Goal: Information Seeking & Learning: Learn about a topic

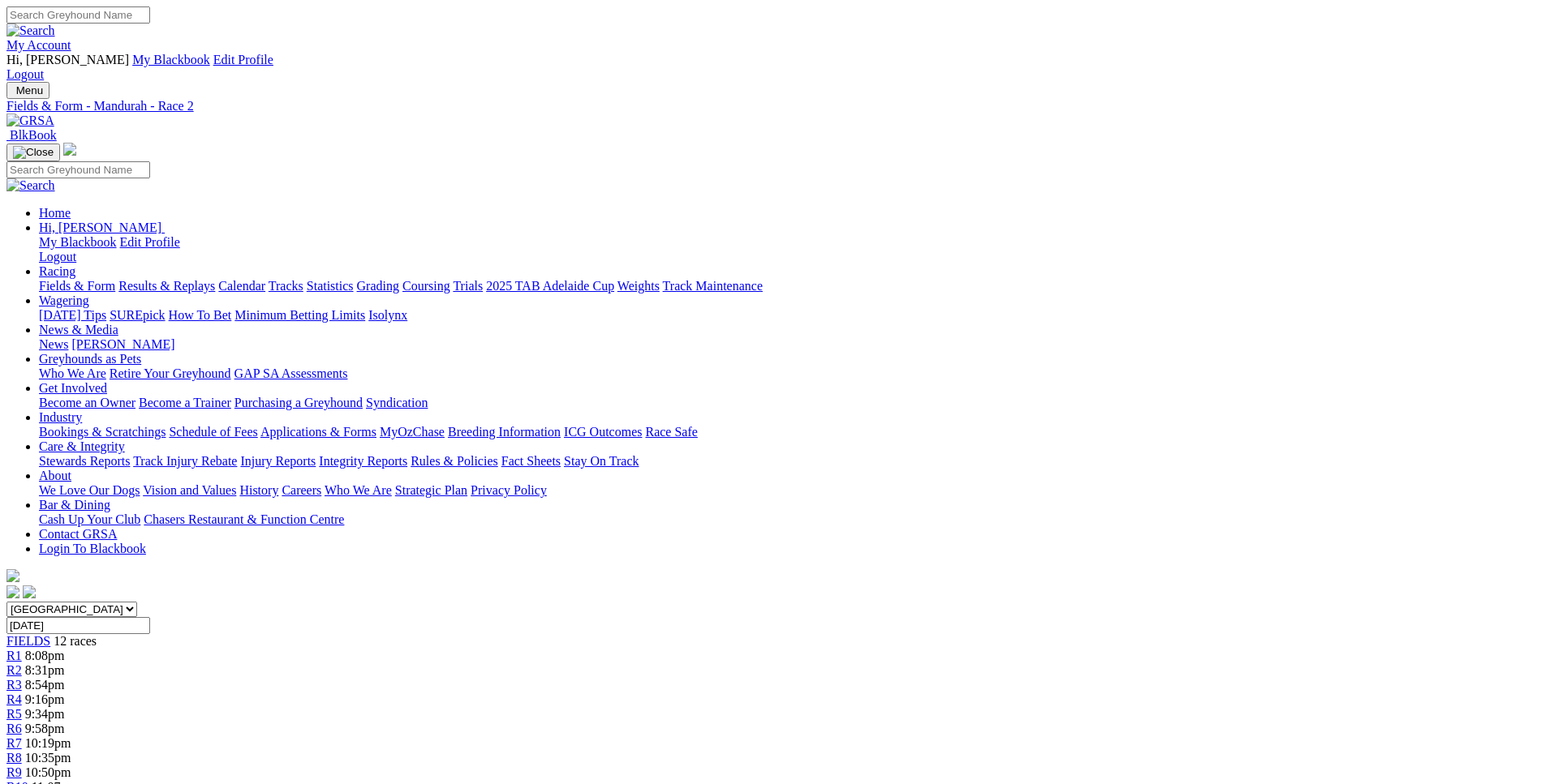
click at [150, 617] on input "[DATE]" at bounding box center [78, 626] width 144 height 17
type input "Today, 9 Oct 2025"
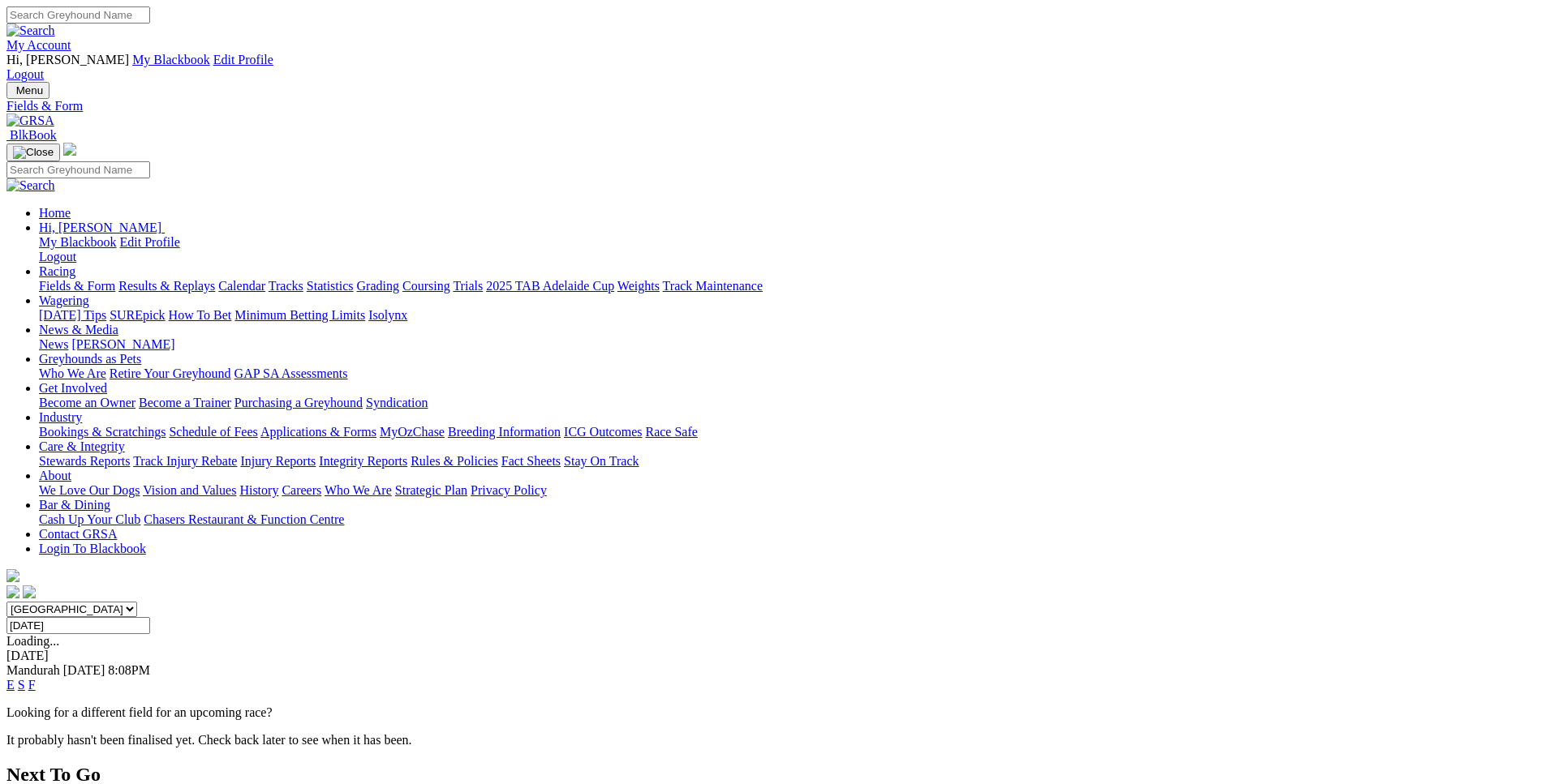
click at [150, 617] on input "Thursday, 9 Oct 2025" at bounding box center [78, 626] width 144 height 17
click at [150, 617] on input "Tuesday, 7 Oct 2025" at bounding box center [78, 626] width 144 height 17
type input "Yesterday, 8 Oct 2025"
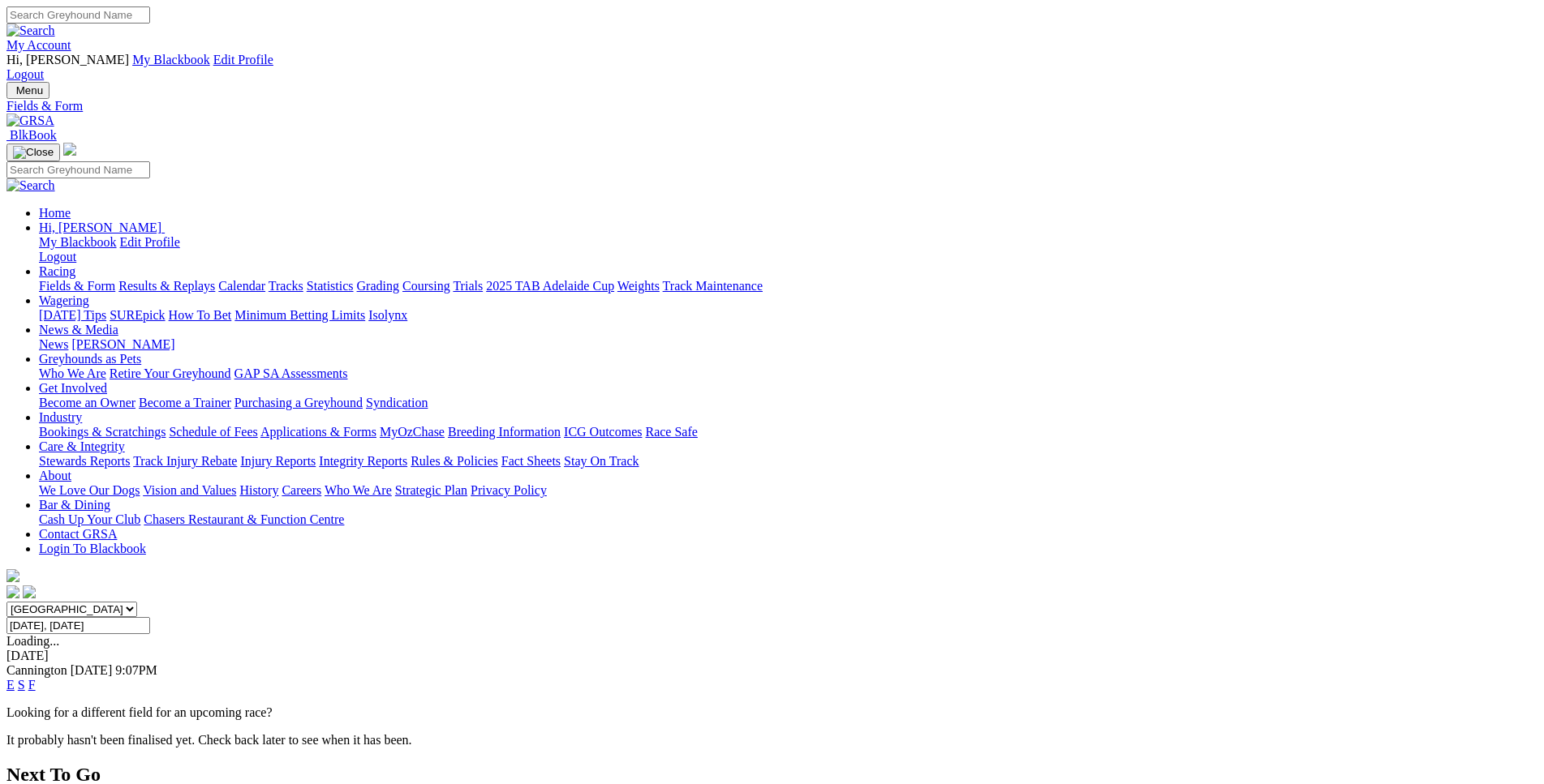
click at [14, 678] on link "E" at bounding box center [11, 684] width 9 height 14
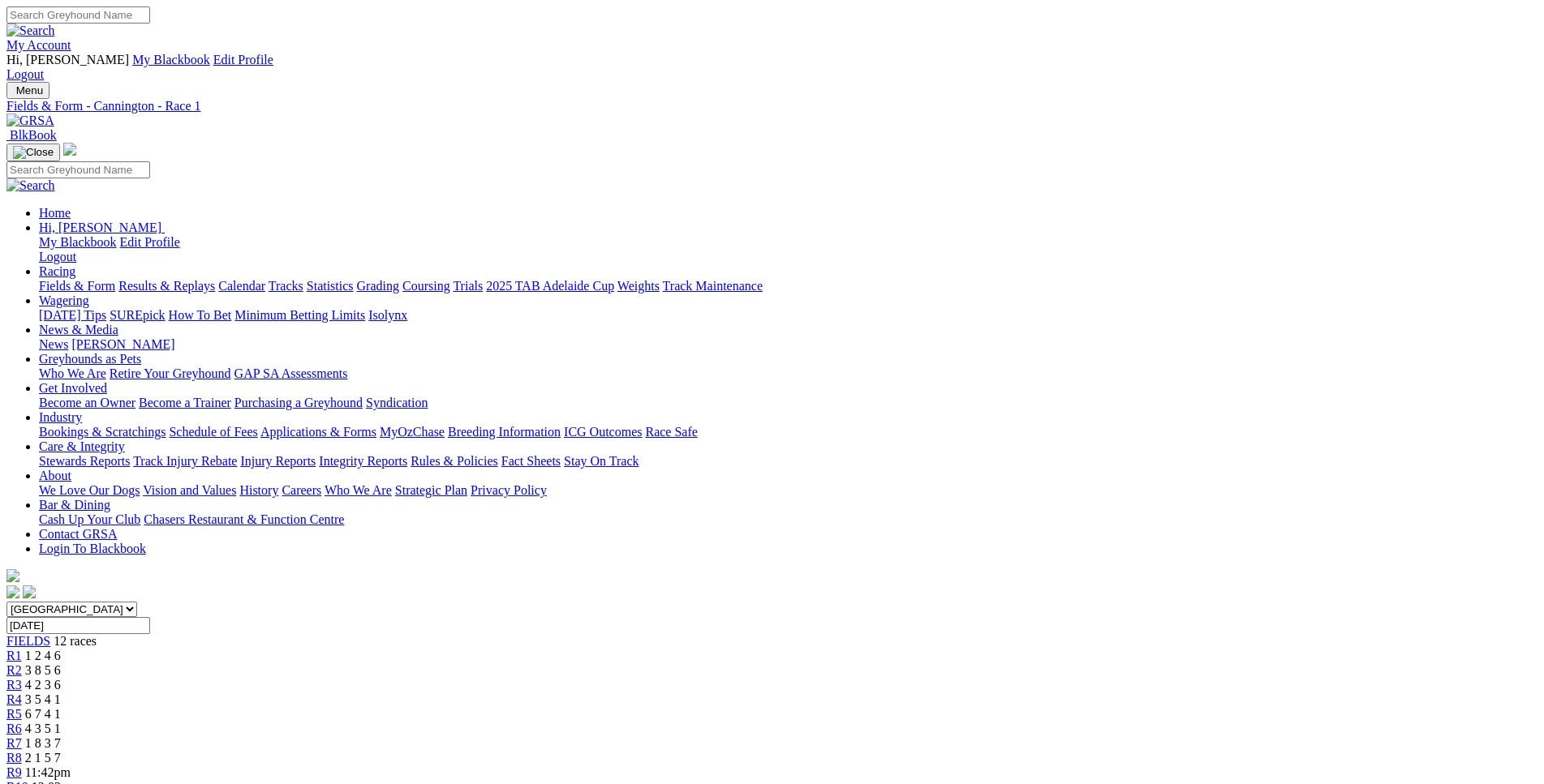
click at [22, 663] on link "R2" at bounding box center [14, 670] width 15 height 14
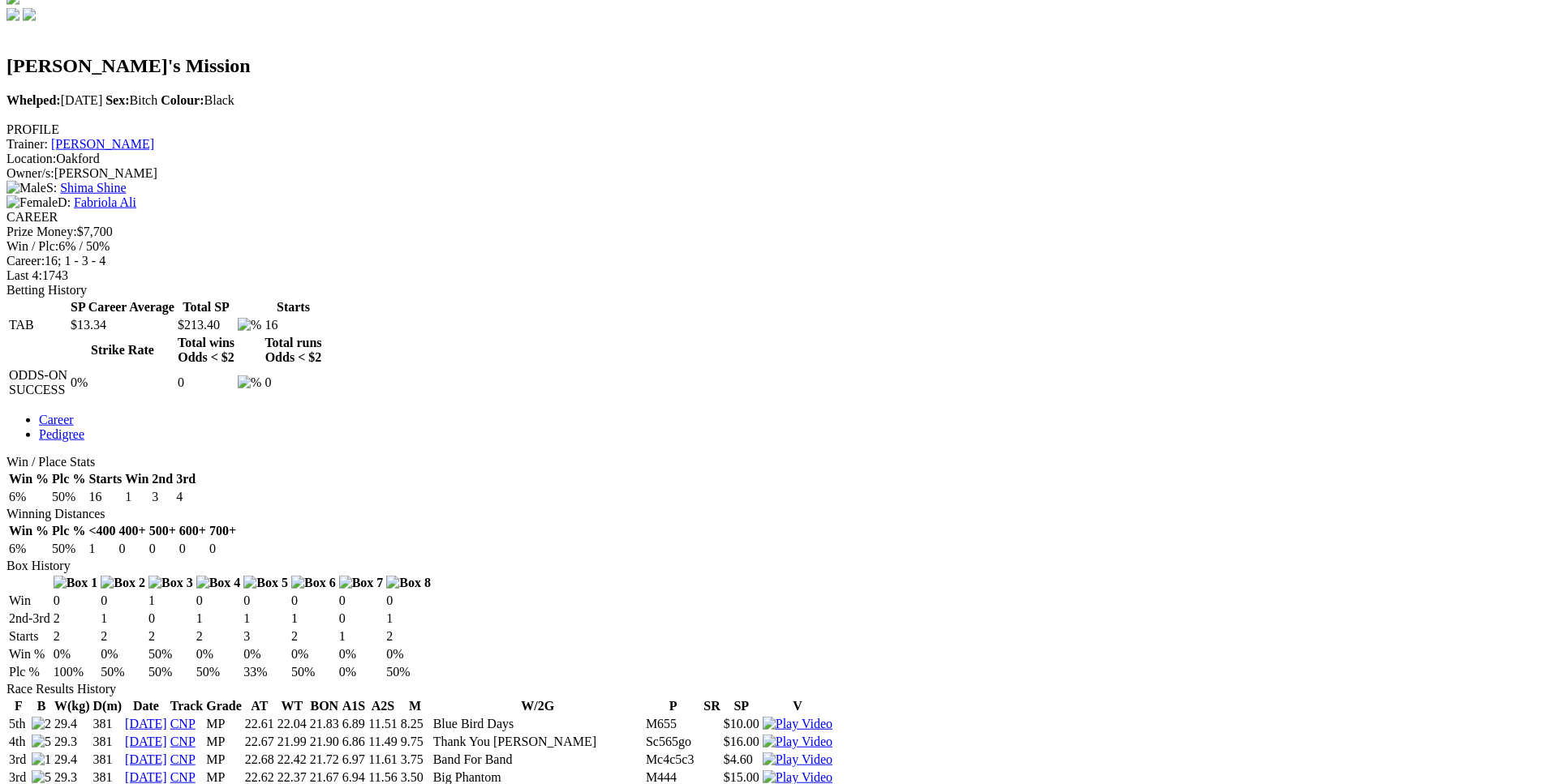
scroll to position [578, 0]
drag, startPoint x: 445, startPoint y: 312, endPoint x: 989, endPoint y: 300, distance: 544.1
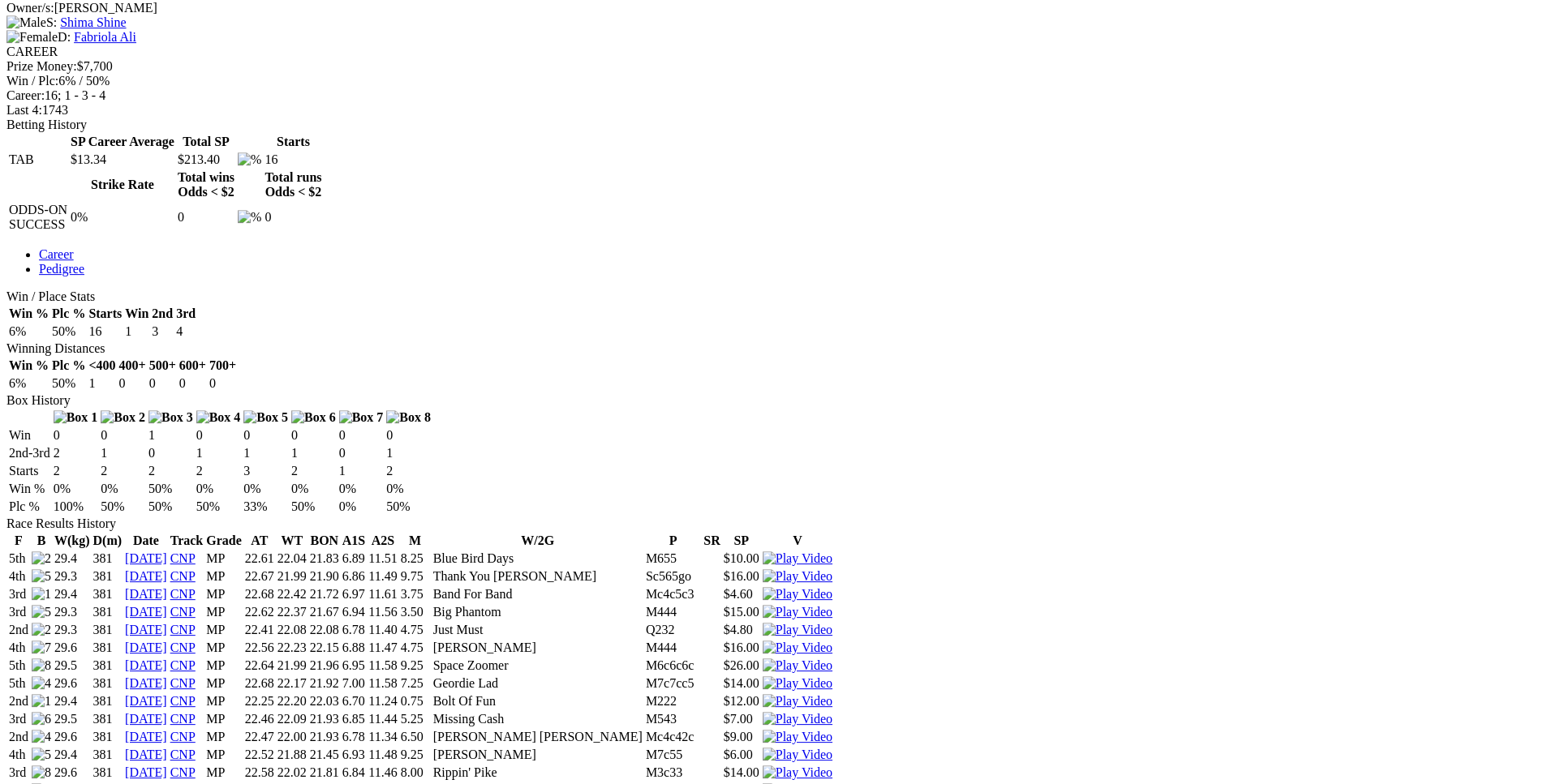
scroll to position [744, 0]
click at [832, 764] on img at bounding box center [797, 771] width 70 height 14
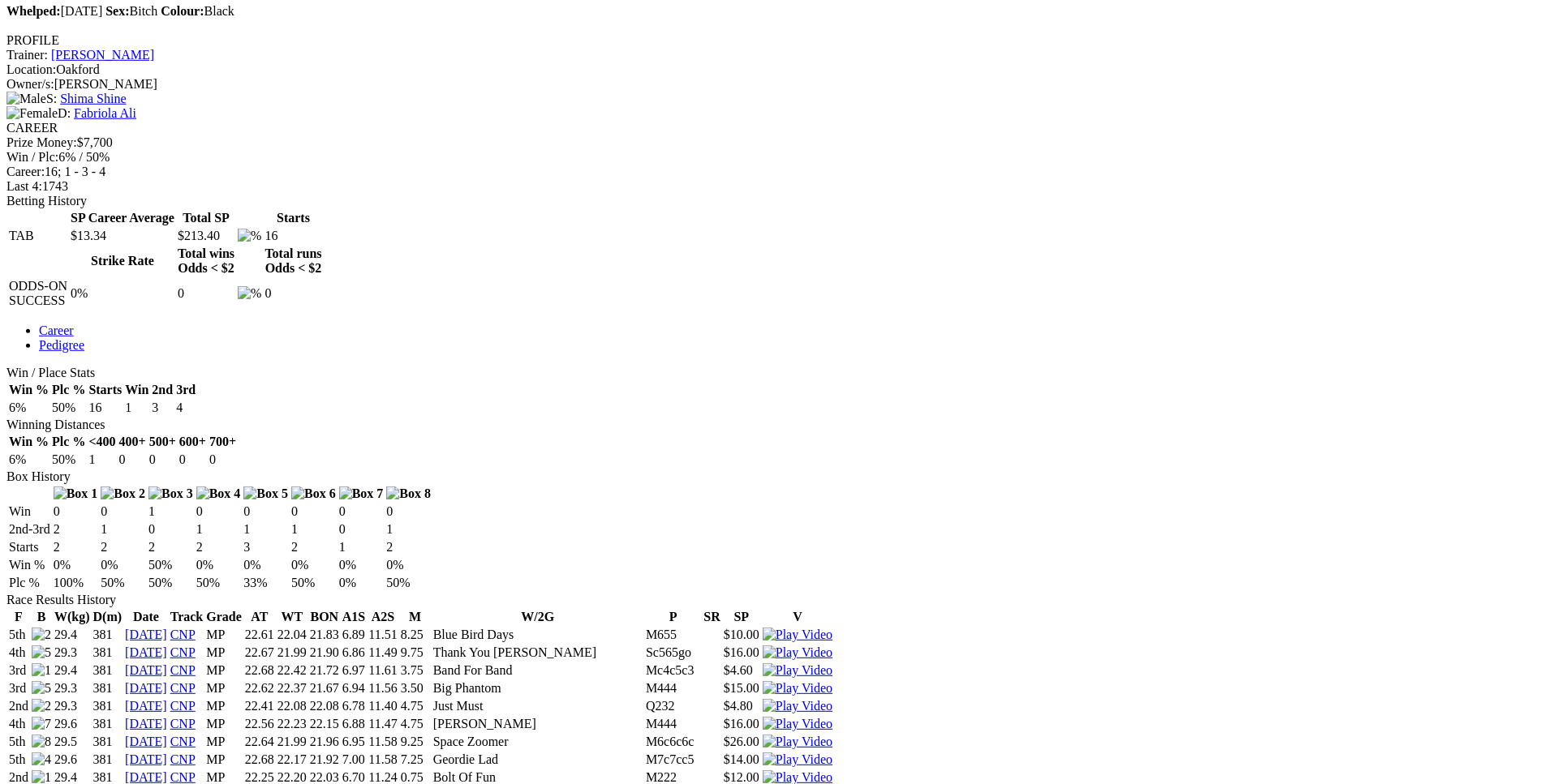
scroll to position [661, 0]
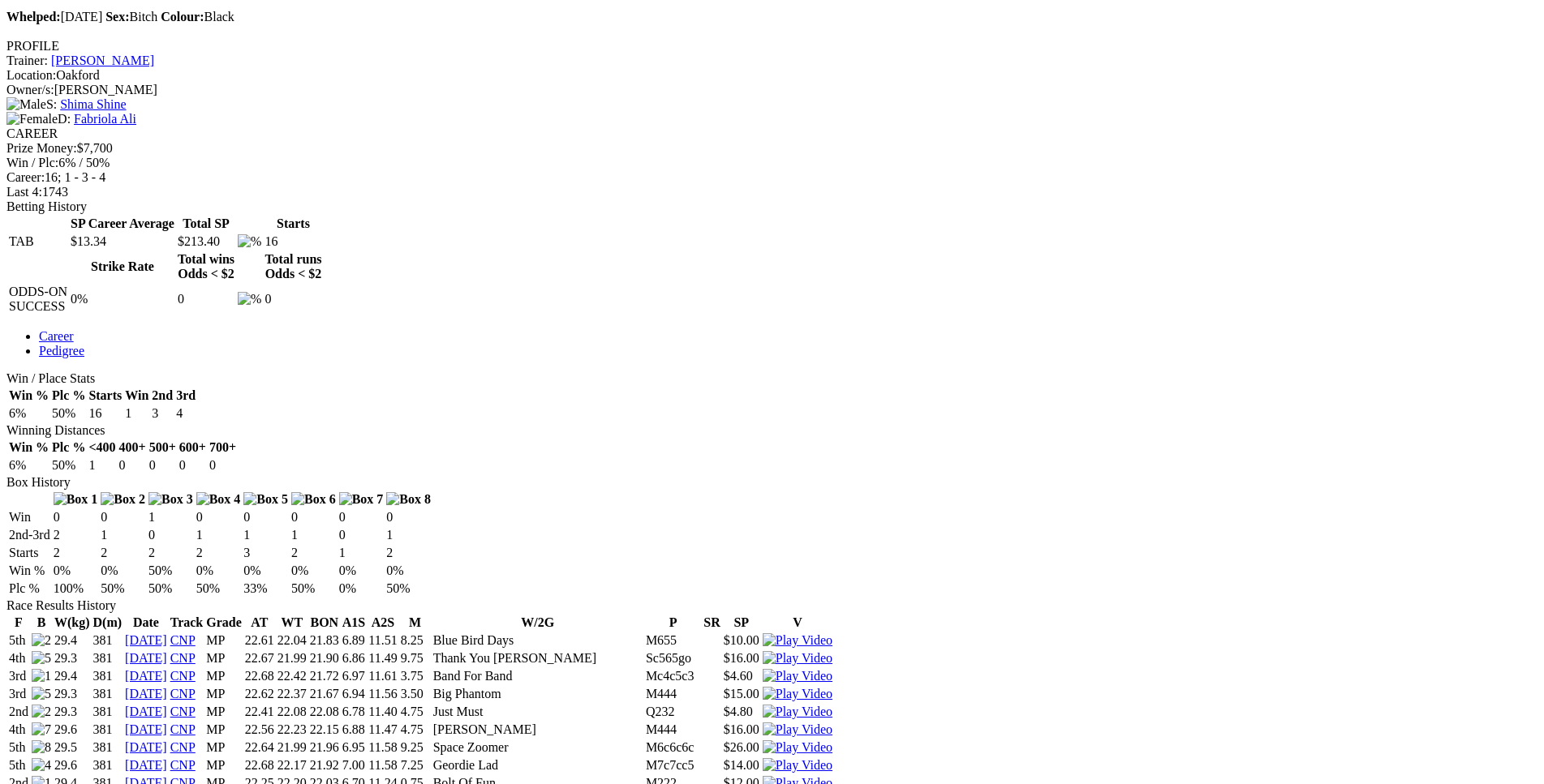
drag, startPoint x: 440, startPoint y: 217, endPoint x: 939, endPoint y: 217, distance: 499.0
click at [833, 775] on tr "2nd 29.4 381 20 Aug 25 CNP MP 22.25 22.20 22.03 6.70 11.24 0.75 Bolt Of Fun M22…" at bounding box center [421, 783] width 825 height 16
click at [832, 776] on img at bounding box center [797, 783] width 70 height 14
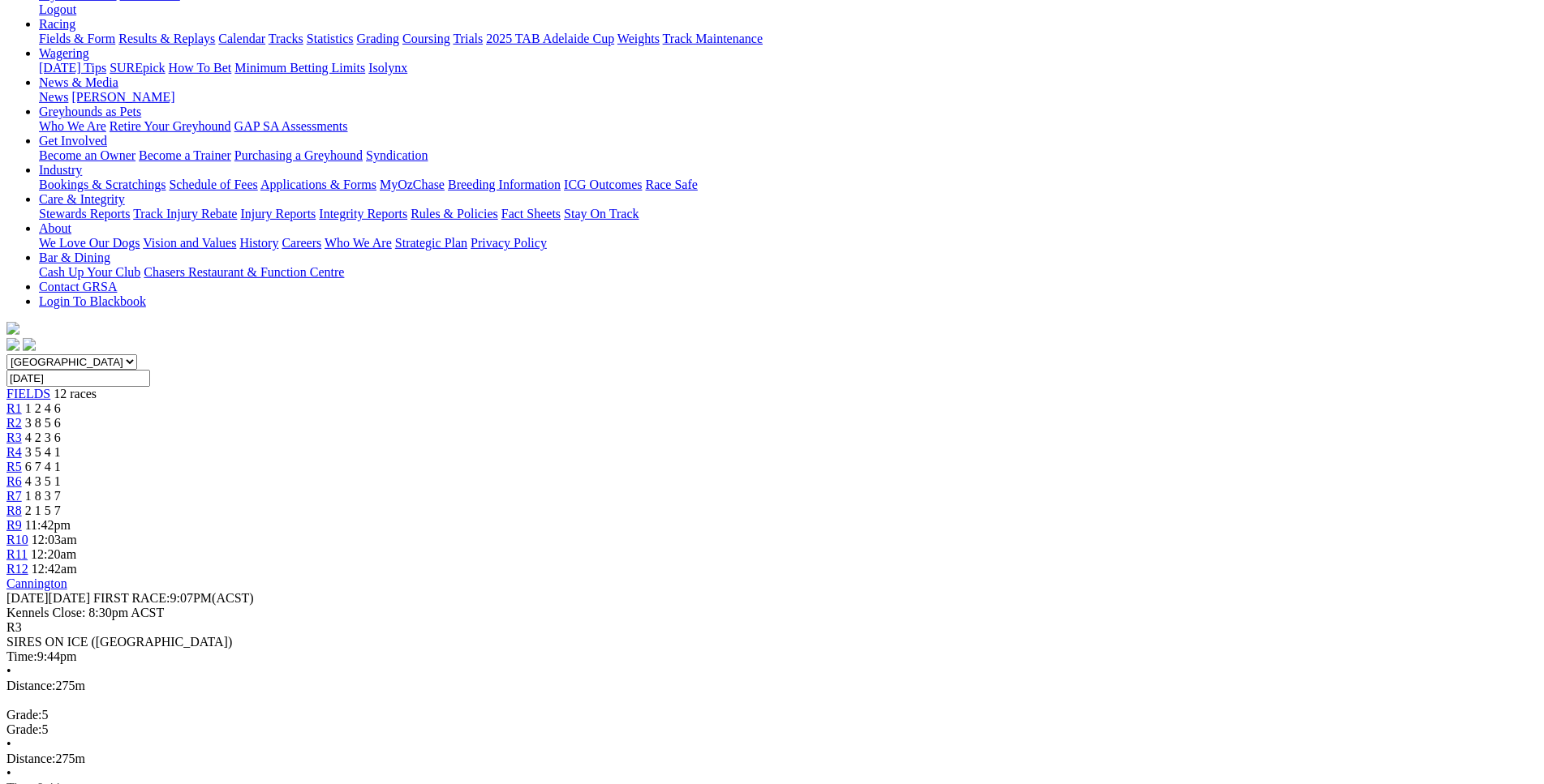
scroll to position [248, 0]
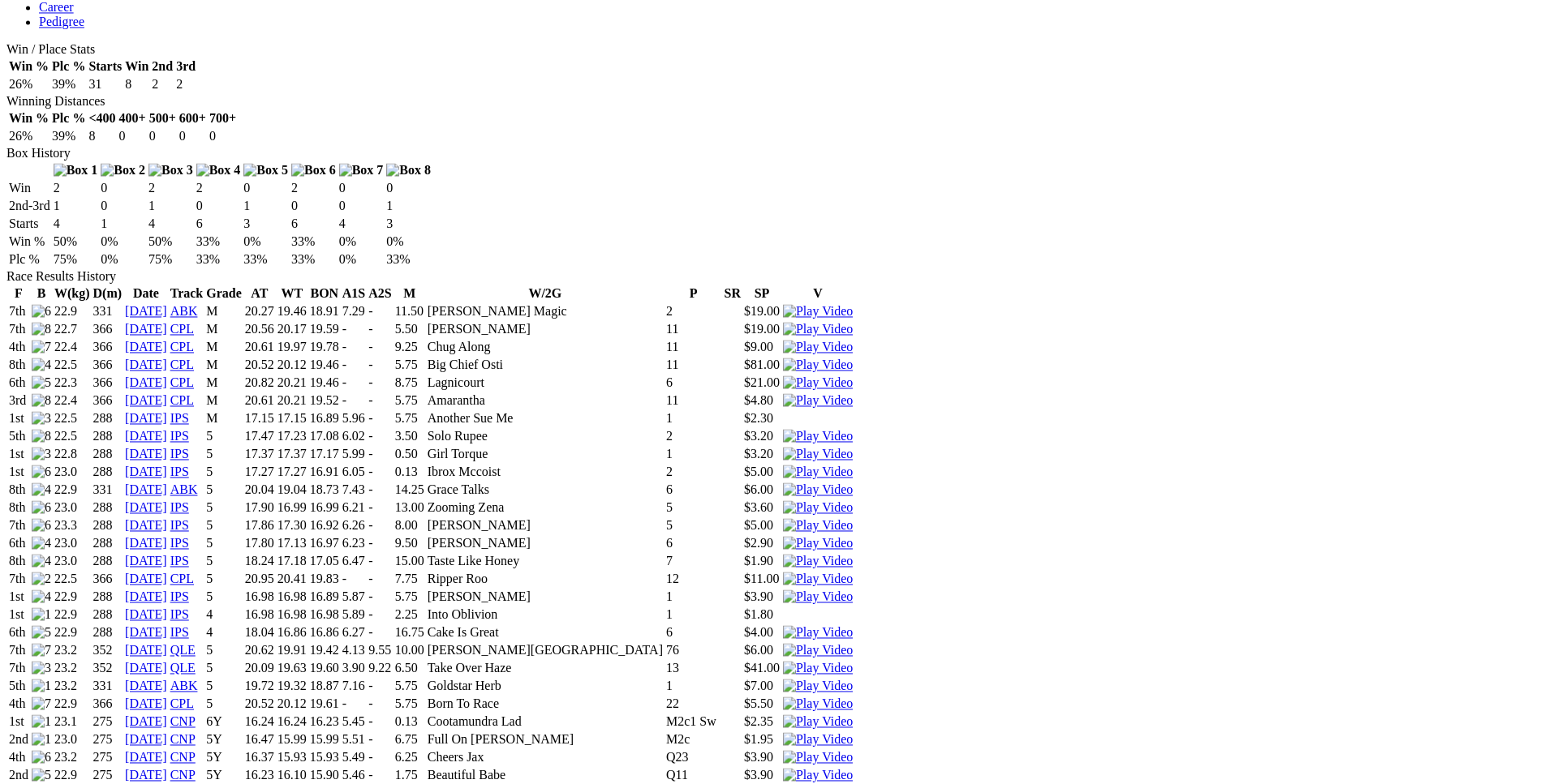
scroll to position [992, 0]
drag, startPoint x: 429, startPoint y: 334, endPoint x: 984, endPoint y: 330, distance: 555.0
click at [853, 765] on tr "2nd 22.9 275 [DATE] CNP 5Y 16.23 16.10 15.90 5.46 - 1.75 Beautiful Babe Q11 $3.…" at bounding box center [431, 773] width 846 height 16
click at [852, 766] on img at bounding box center [818, 773] width 70 height 14
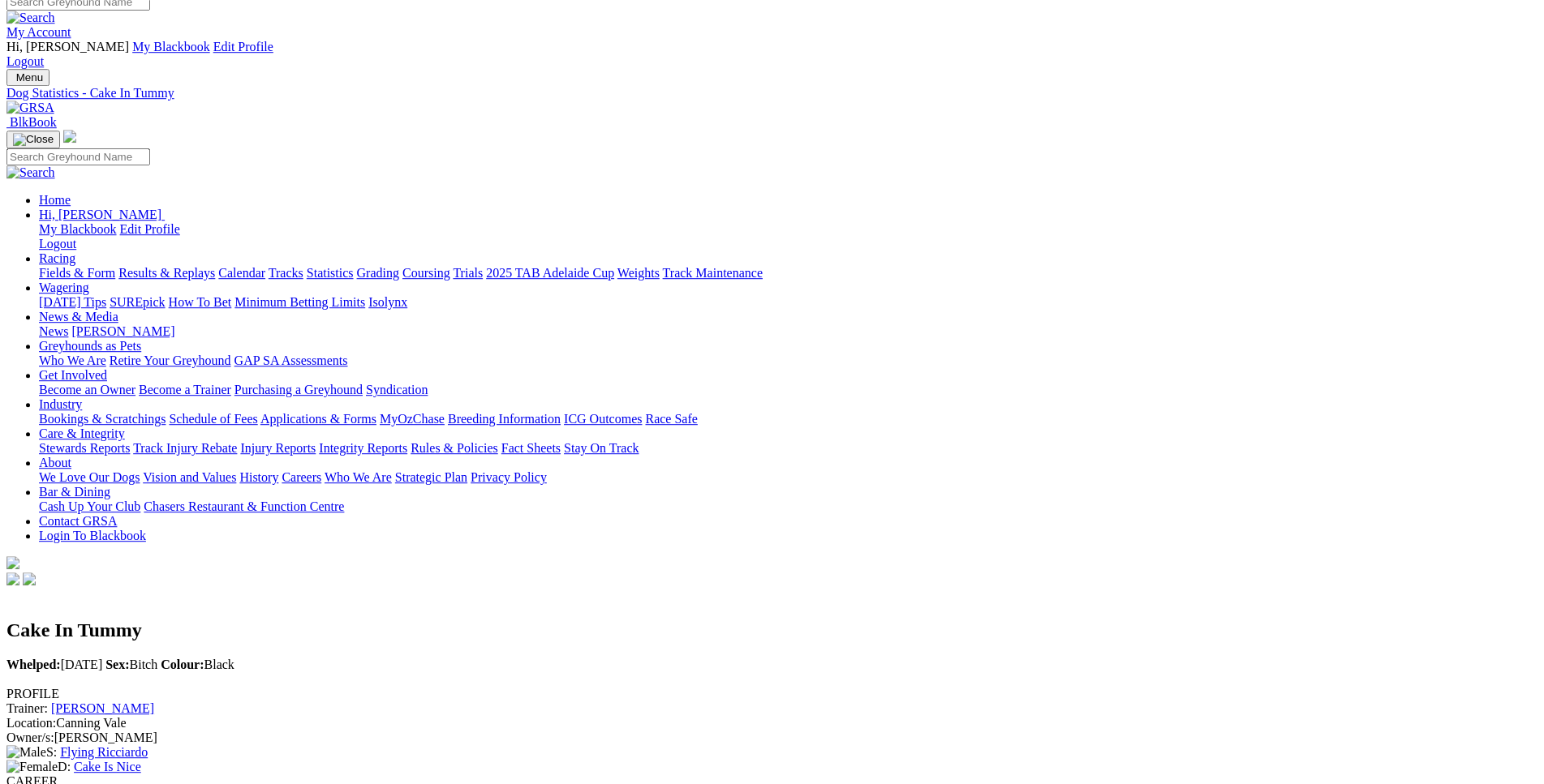
scroll to position [0, 0]
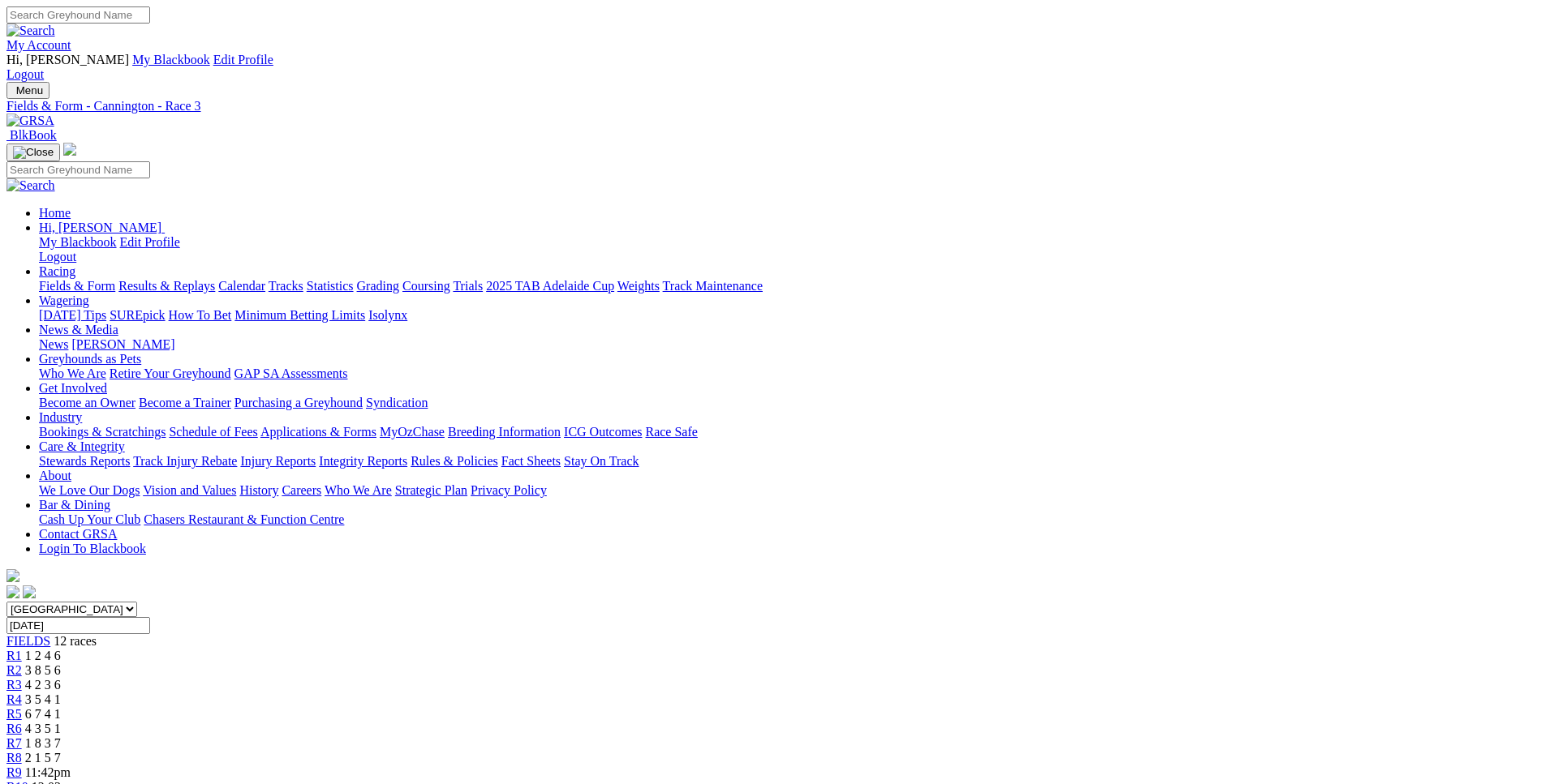
click at [706, 707] on div "R5 6 7 4 1" at bounding box center [772, 714] width 1531 height 14
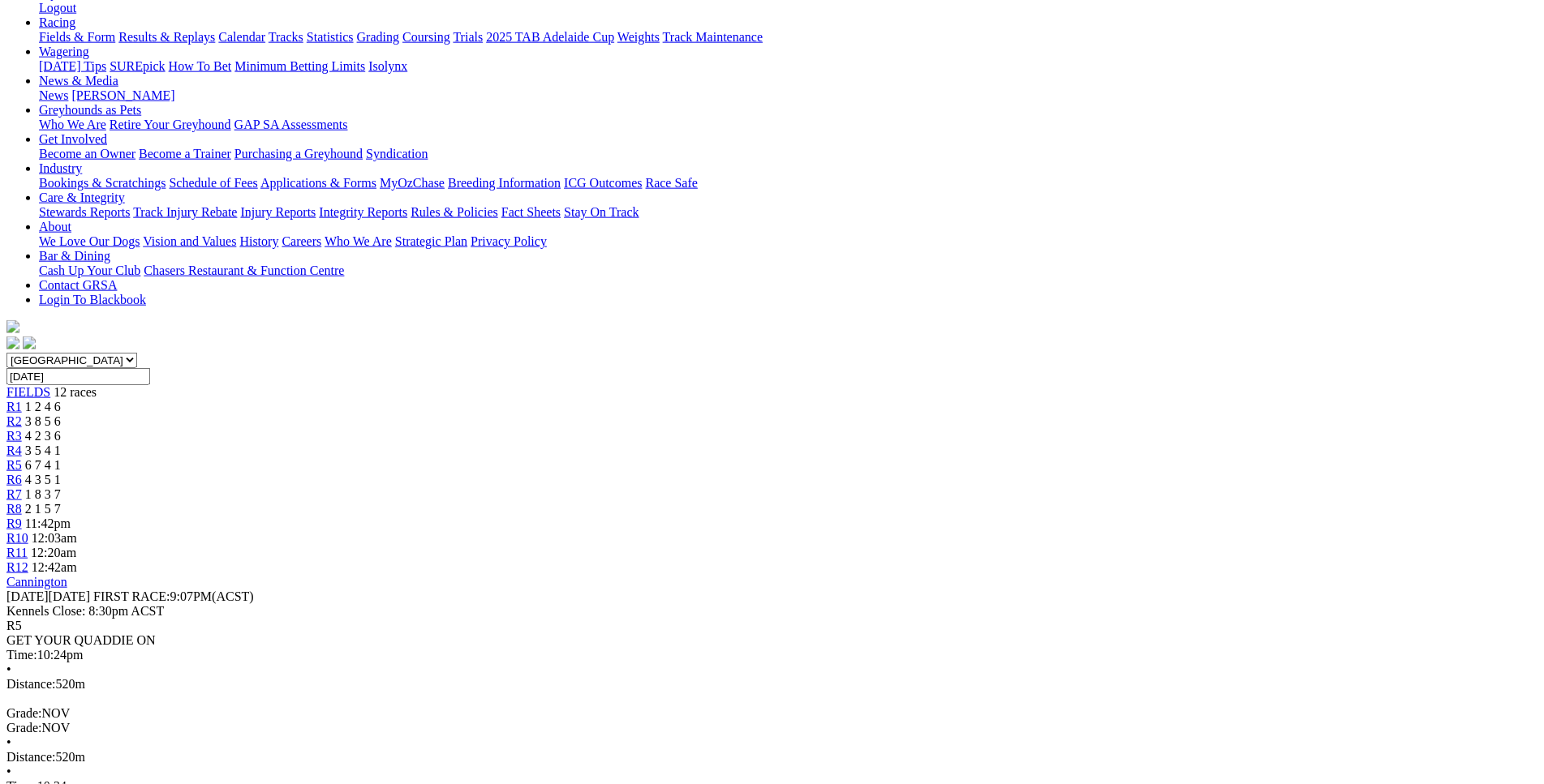
scroll to position [248, 0]
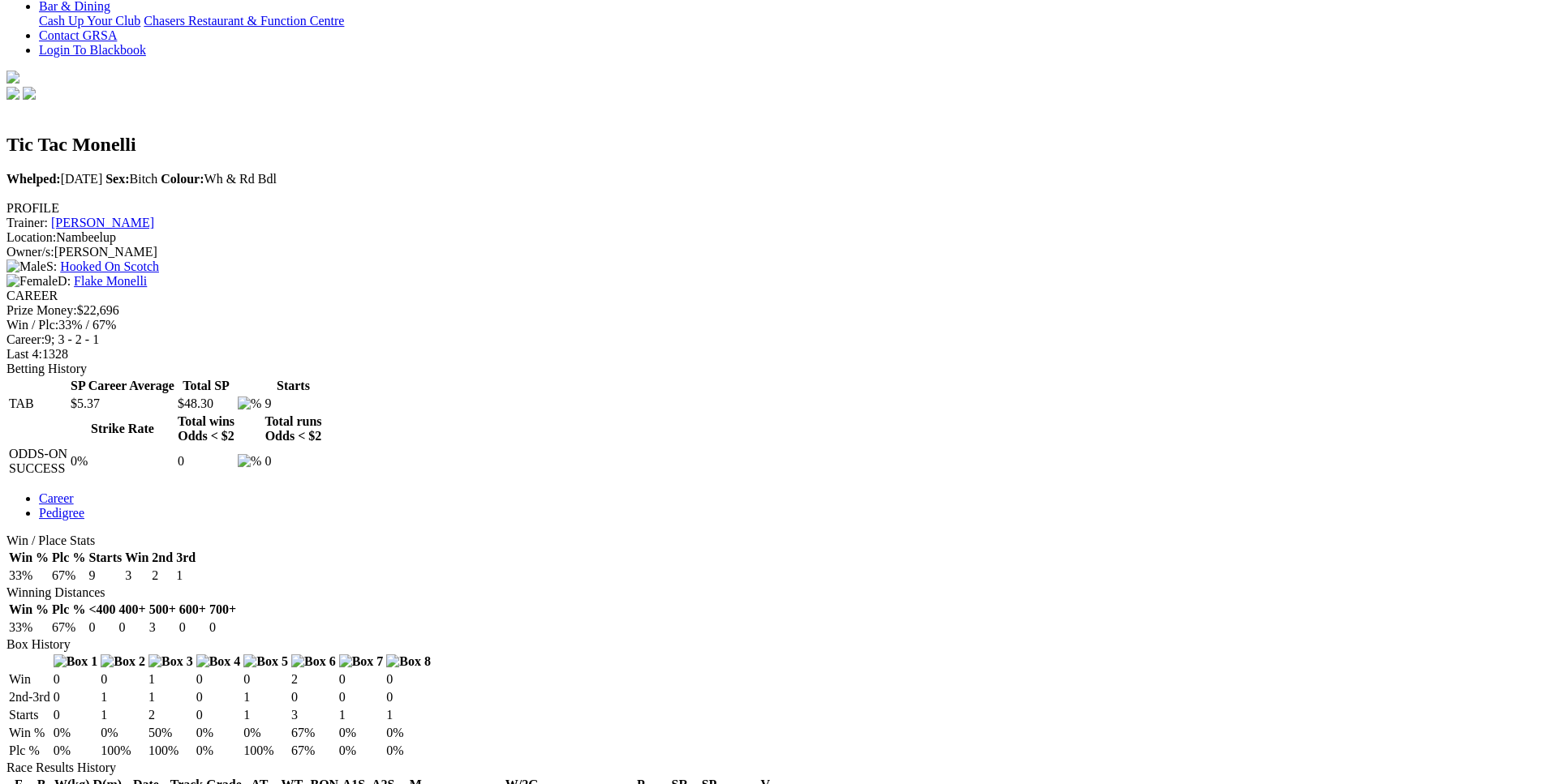
scroll to position [497, 0]
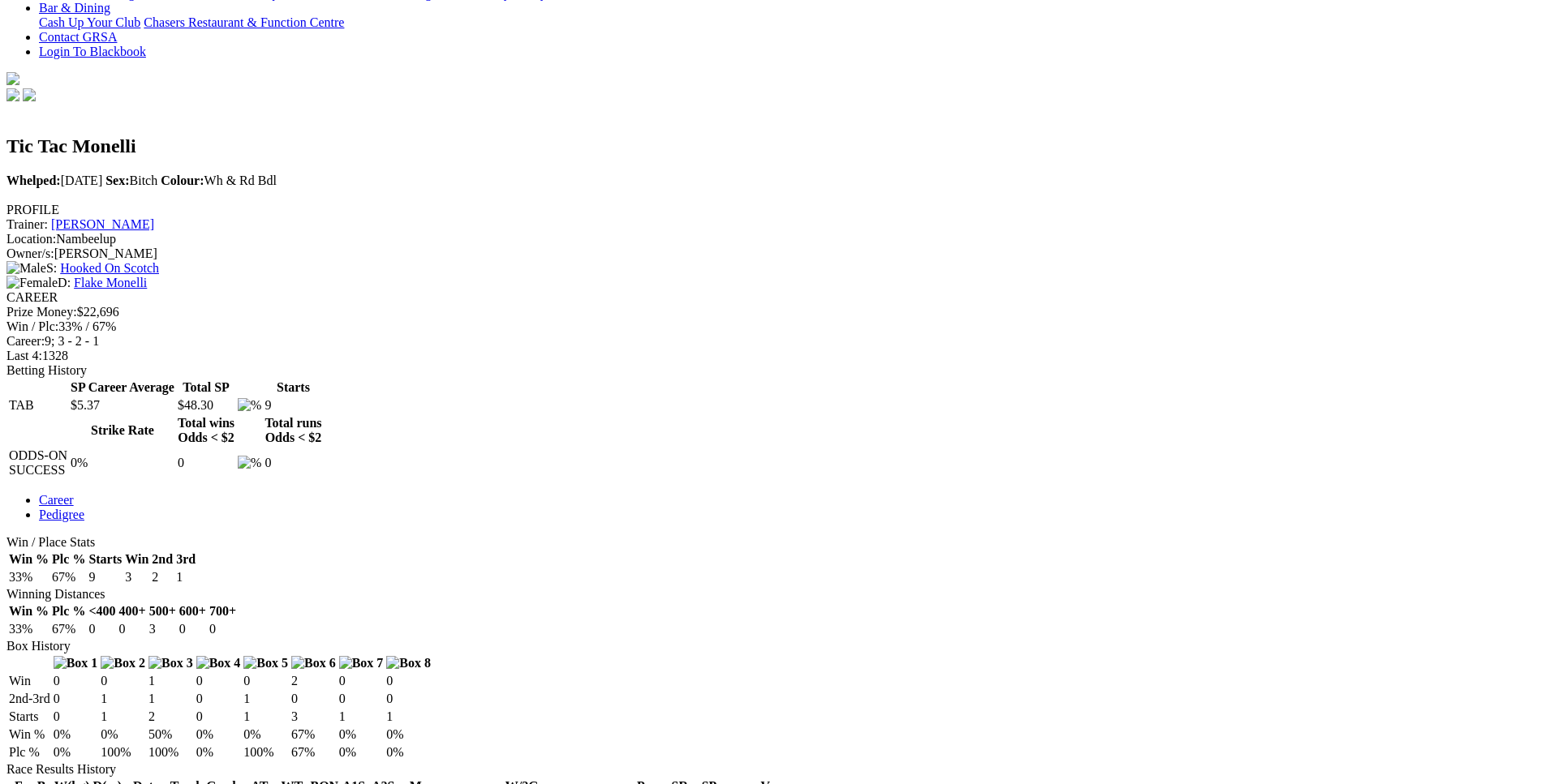
scroll to position [0, 0]
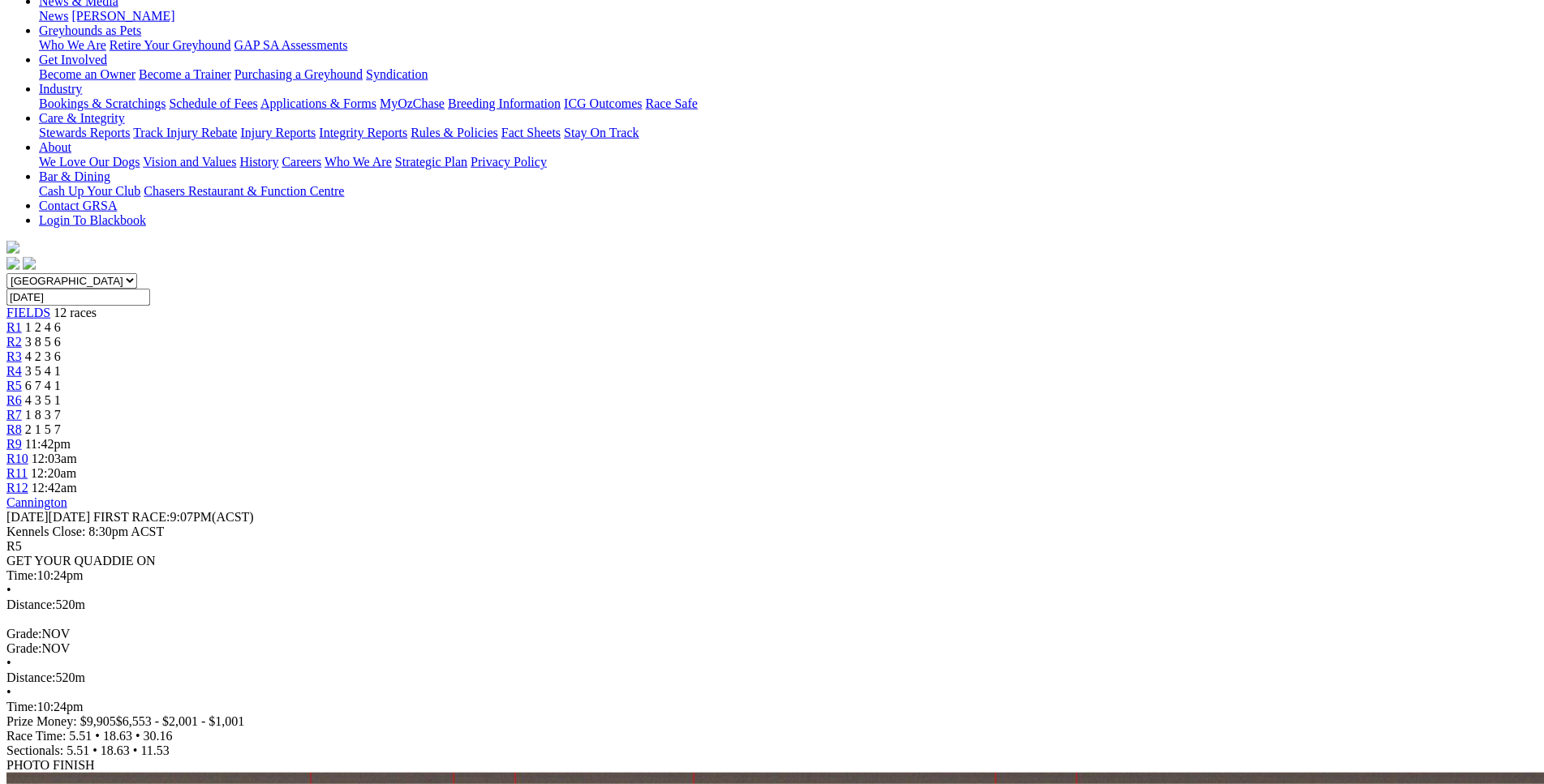
scroll to position [329, 0]
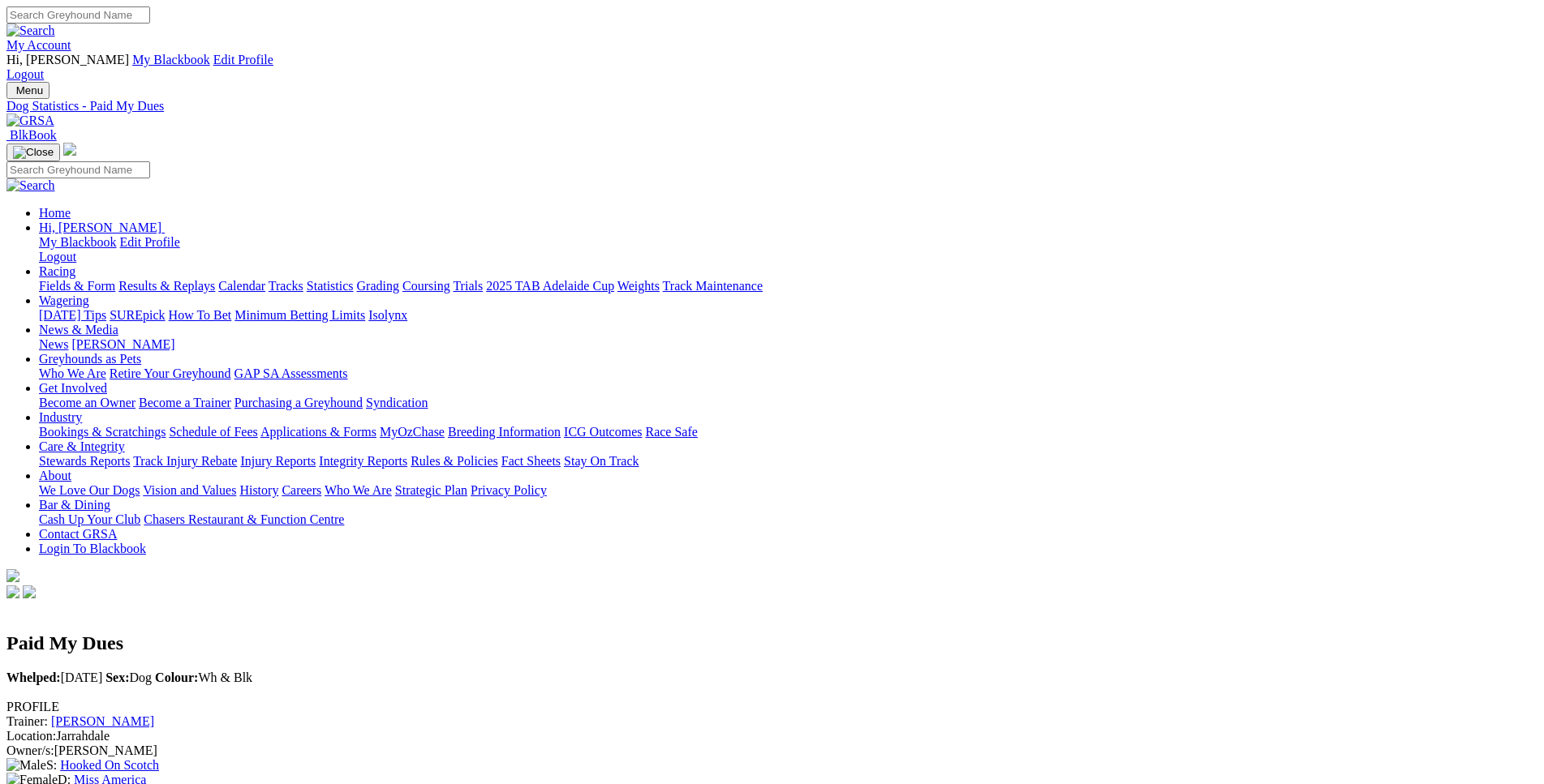
scroll to position [414, 0]
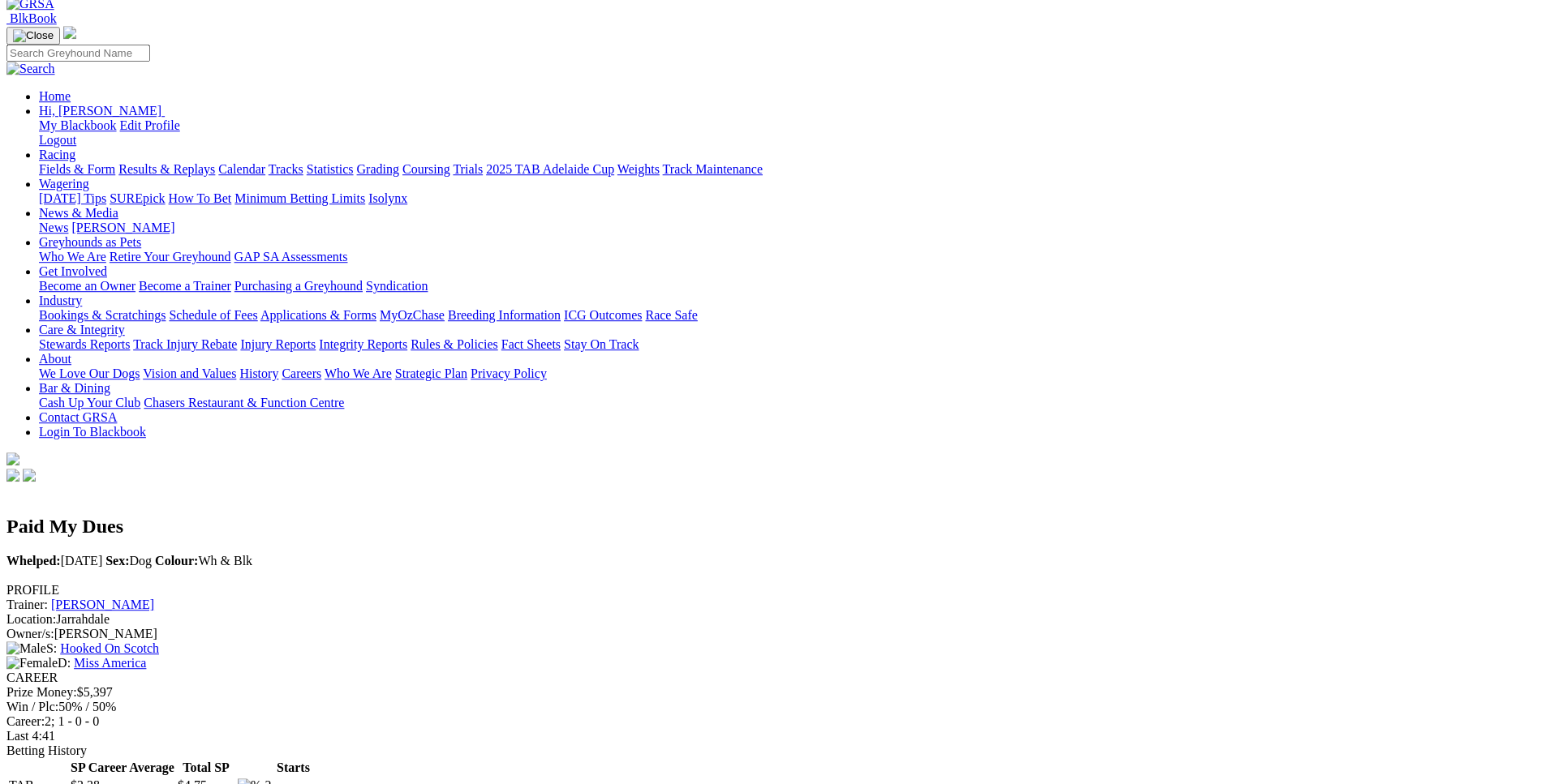
scroll to position [0, 0]
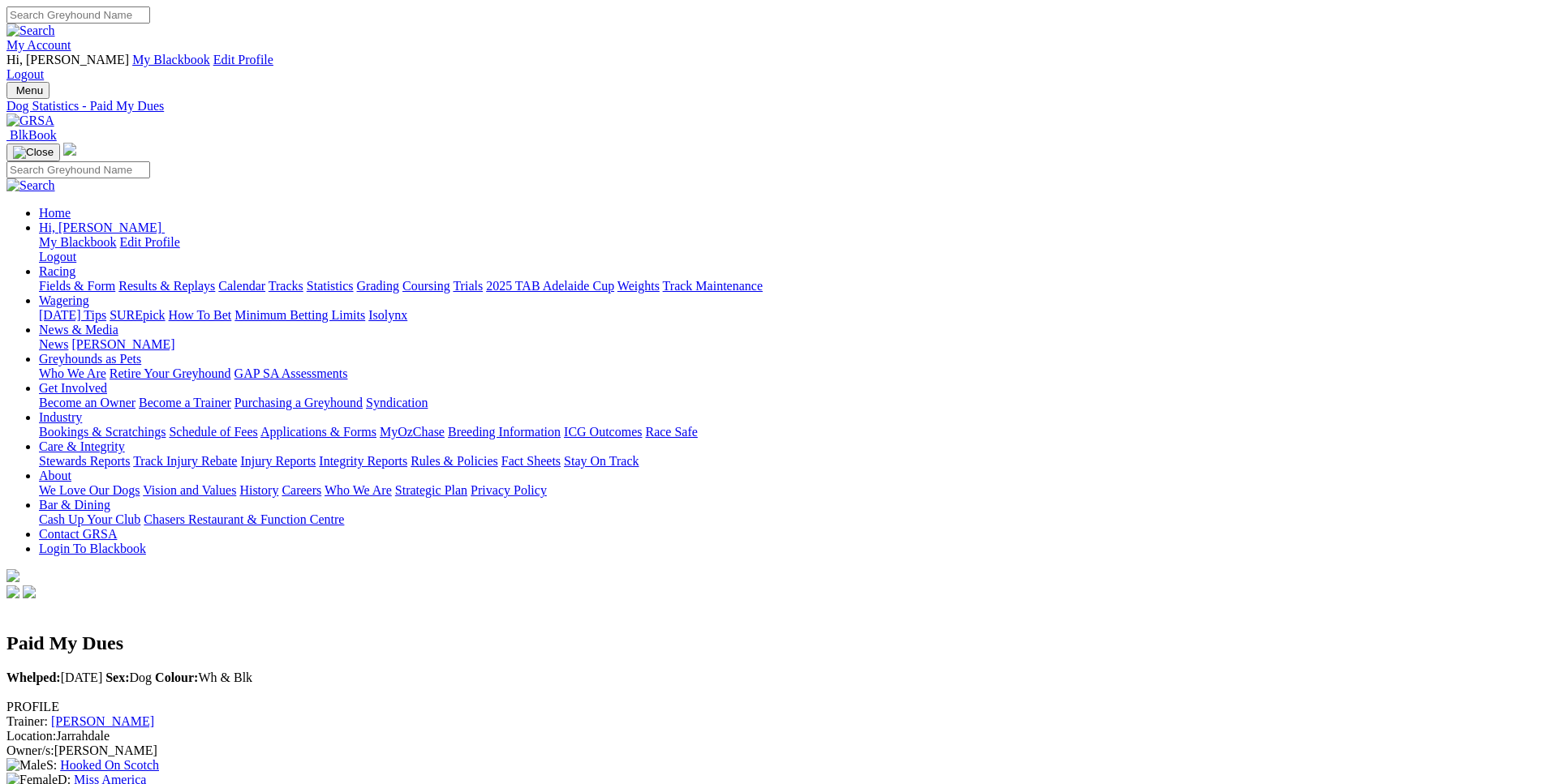
click at [115, 279] on link "Fields & Form" at bounding box center [77, 286] width 77 height 14
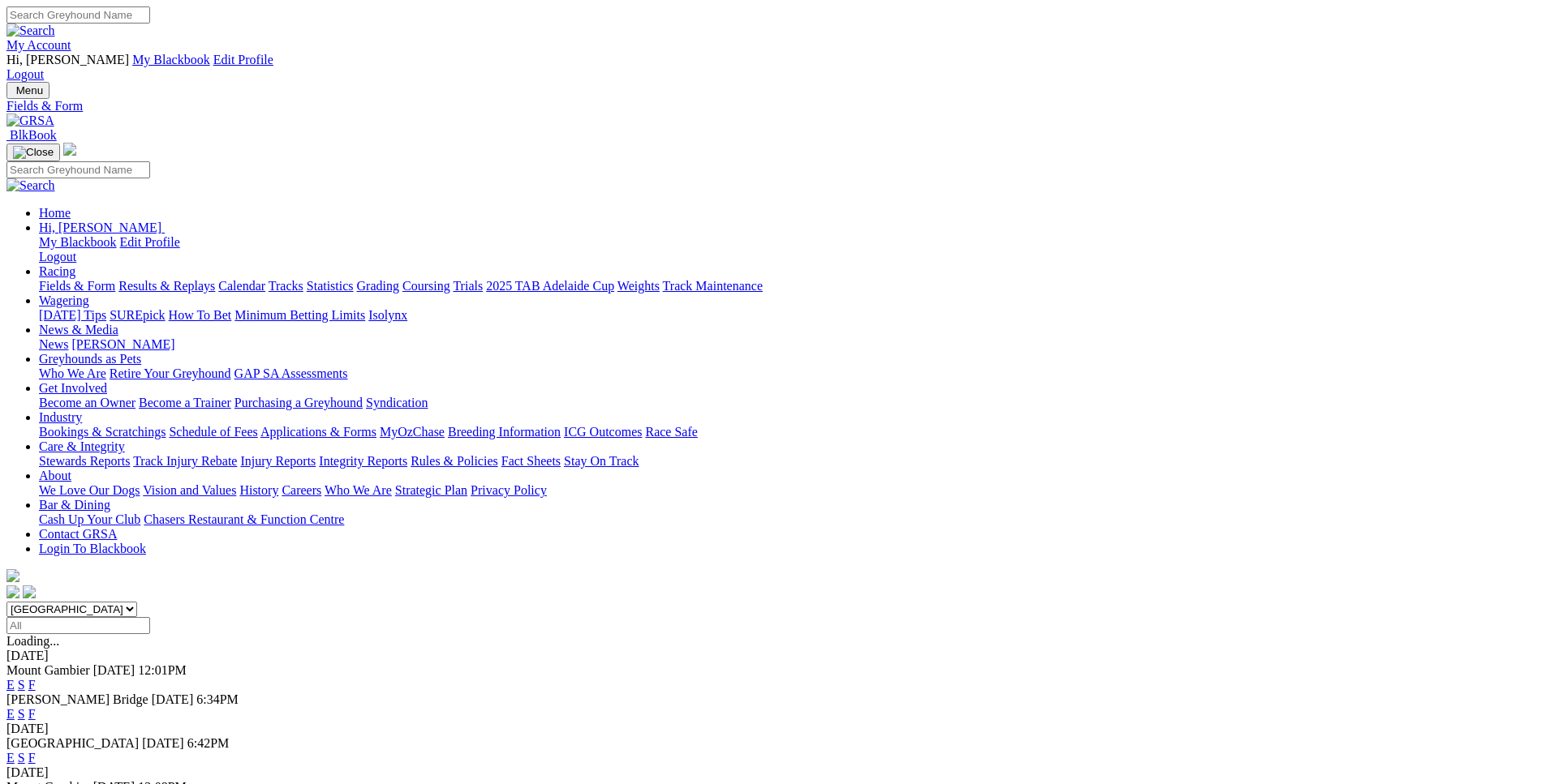
click at [7, 602] on select "[GEOGRAPHIC_DATA] [GEOGRAPHIC_DATA] [GEOGRAPHIC_DATA] [GEOGRAPHIC_DATA] [GEOGRA…" at bounding box center [72, 609] width 130 height 15
select select "WA"
click option "[GEOGRAPHIC_DATA]" at bounding box center [0, 0] width 0 height 0
click at [14, 678] on link "E" at bounding box center [11, 684] width 9 height 14
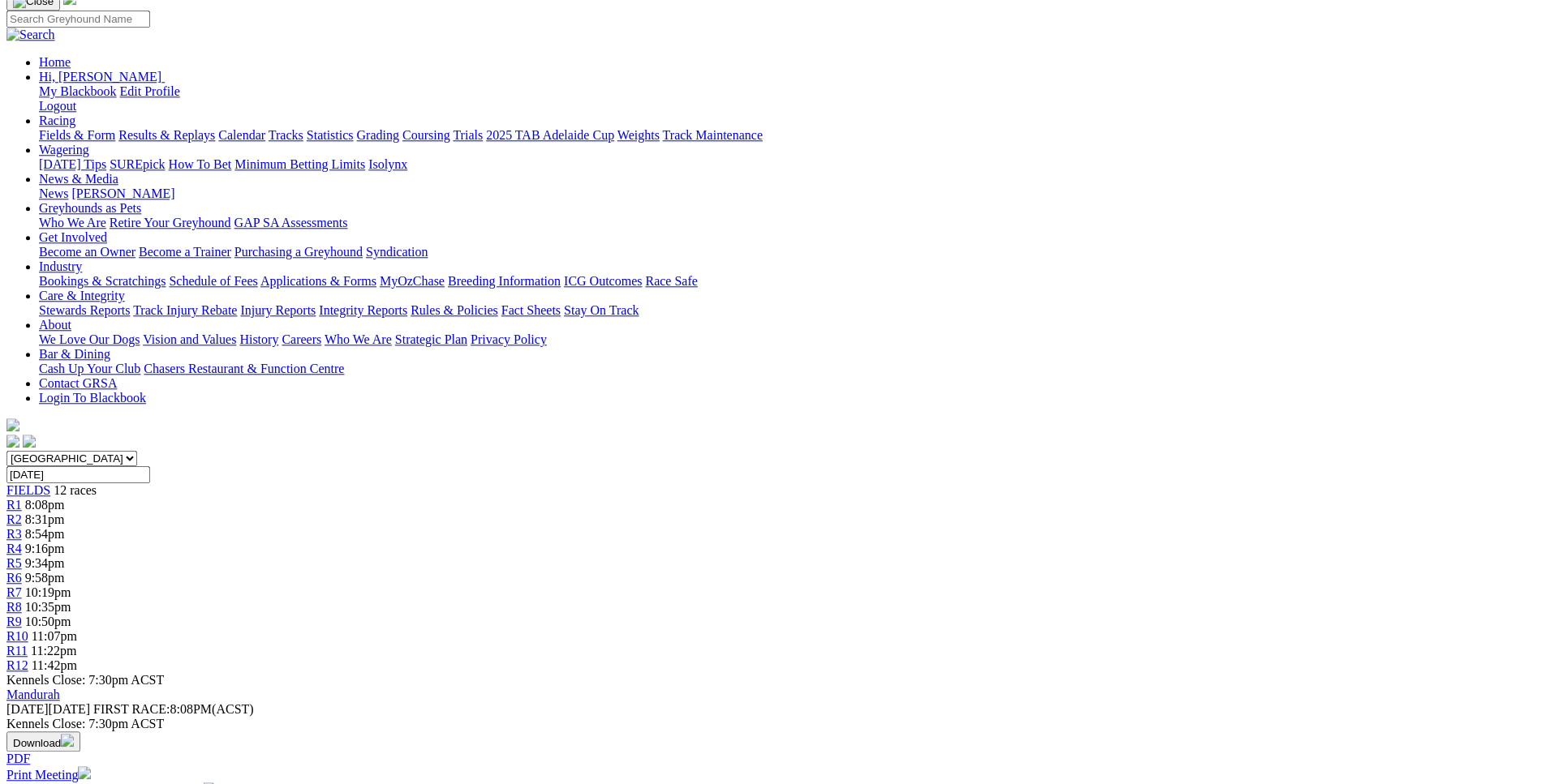
scroll to position [149, 0]
click at [65, 514] on span "8:31pm" at bounding box center [45, 521] width 40 height 14
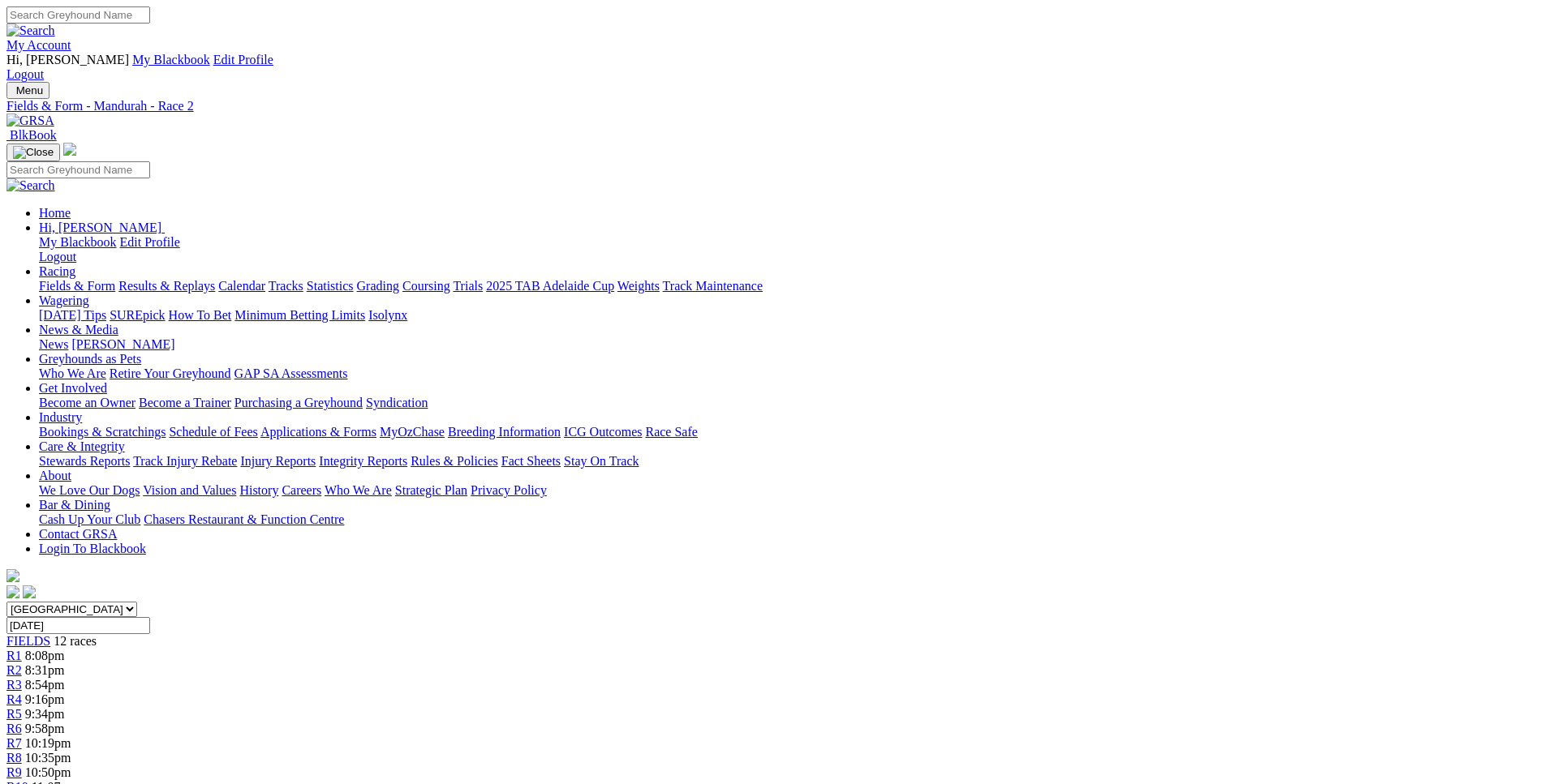
click at [551, 678] on div "R3 8:54pm" at bounding box center [772, 684] width 1531 height 14
click at [22, 693] on link "R4" at bounding box center [14, 700] width 15 height 14
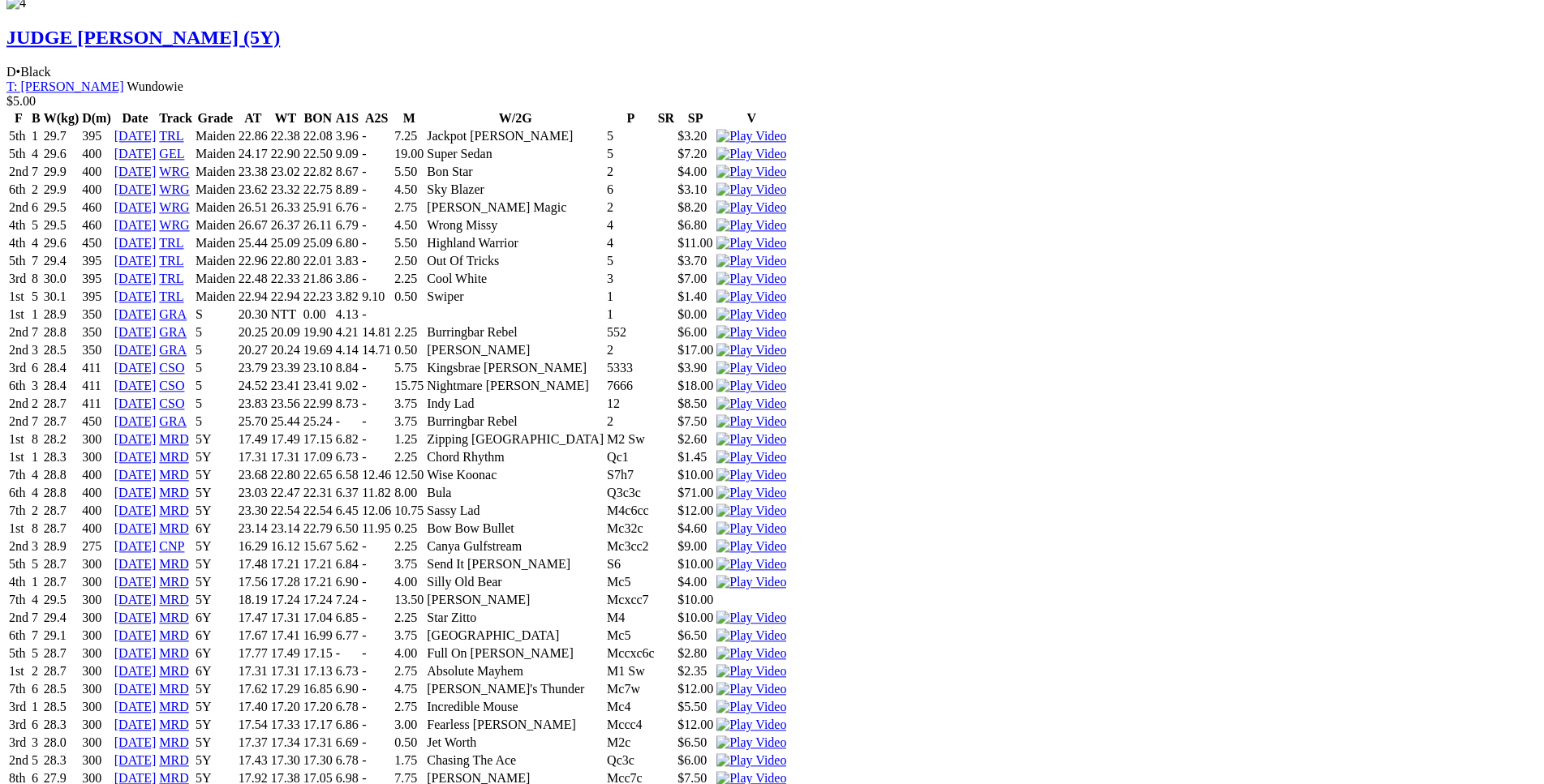
scroll to position [6203, 0]
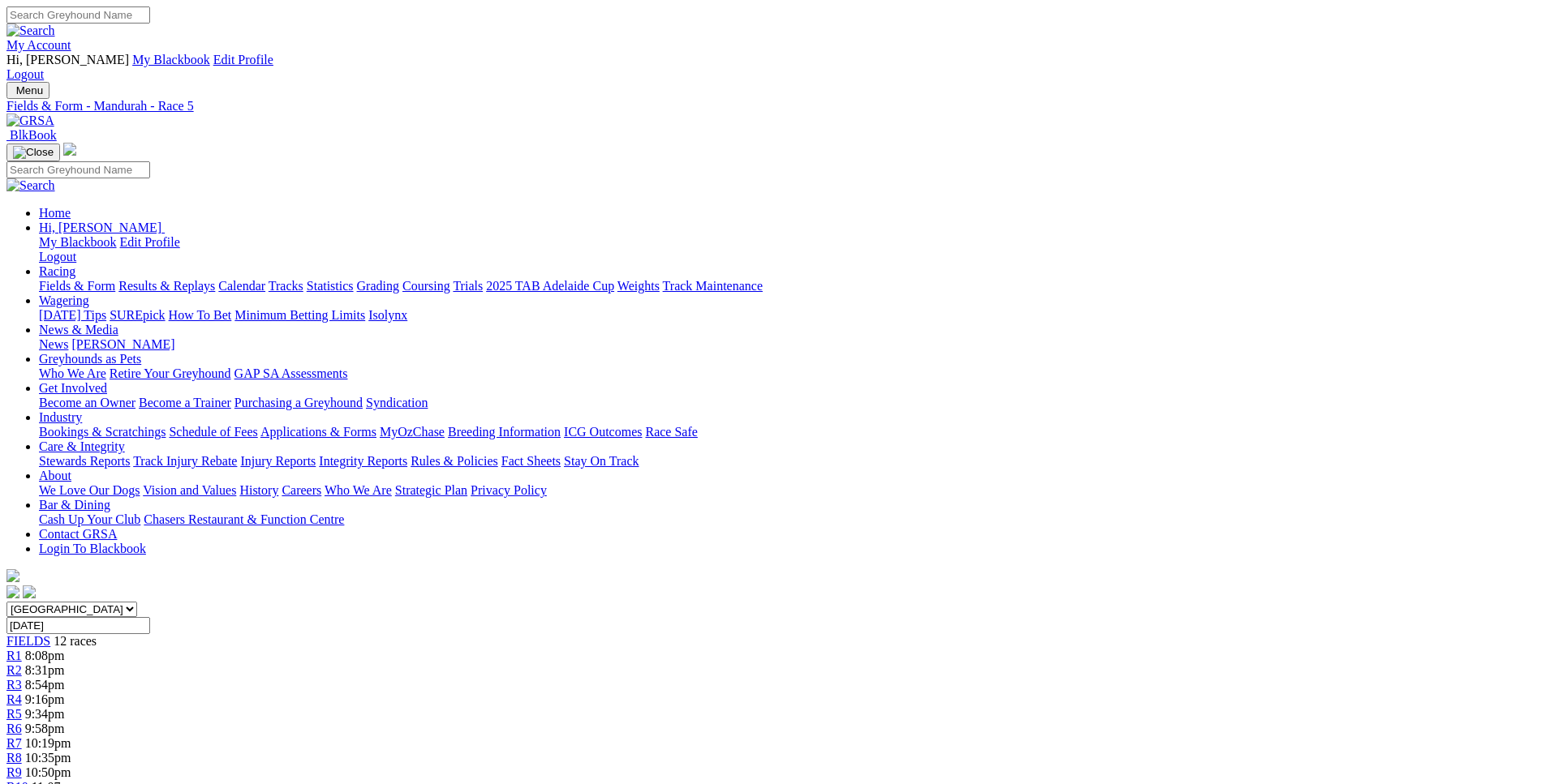
click at [65, 722] on span "9:58pm" at bounding box center [45, 729] width 40 height 14
click at [22, 736] on span "R7" at bounding box center [14, 743] width 15 height 14
click at [926, 751] on div "R8 10:35pm" at bounding box center [772, 758] width 1531 height 14
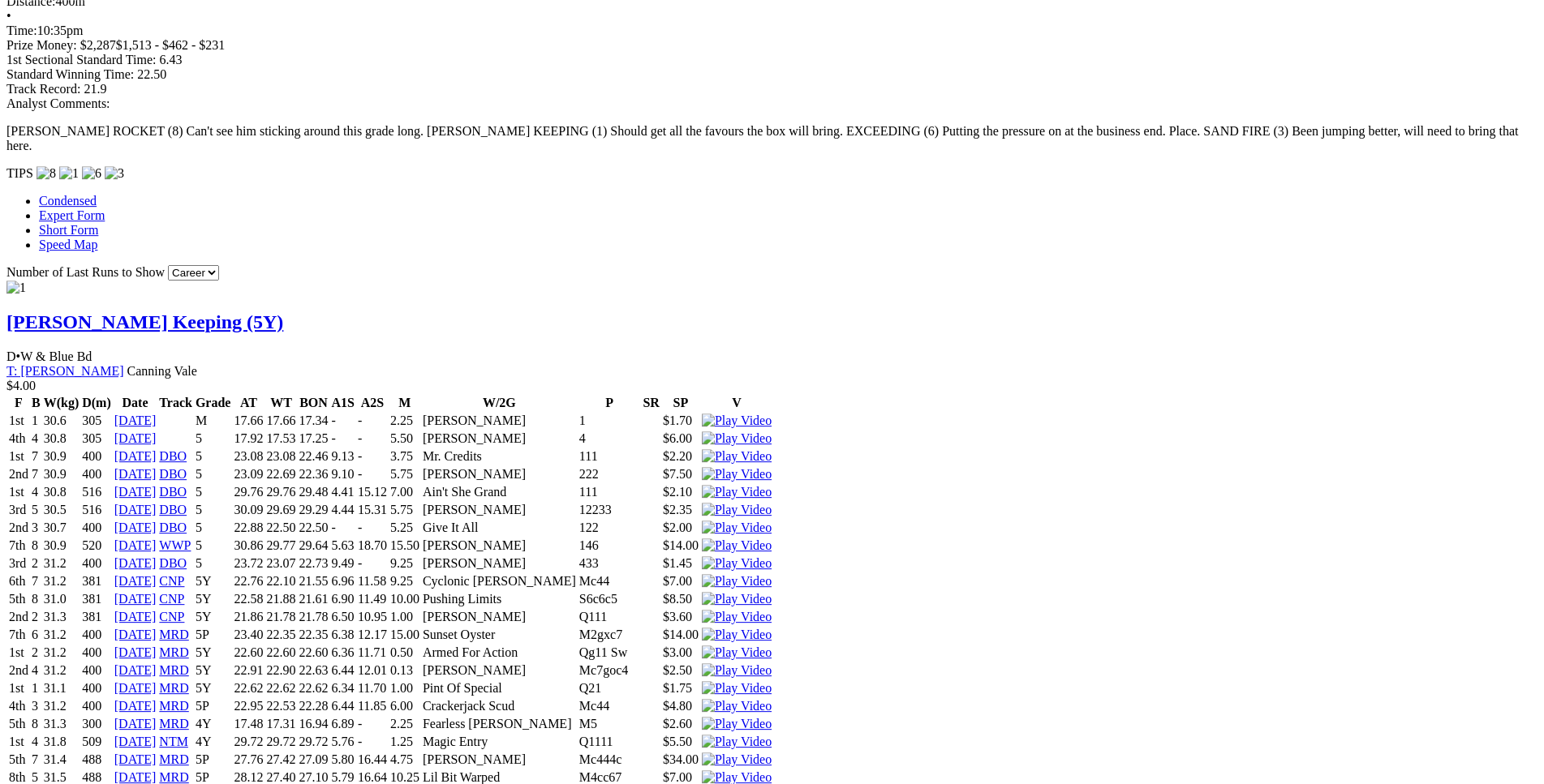
scroll to position [1407, 0]
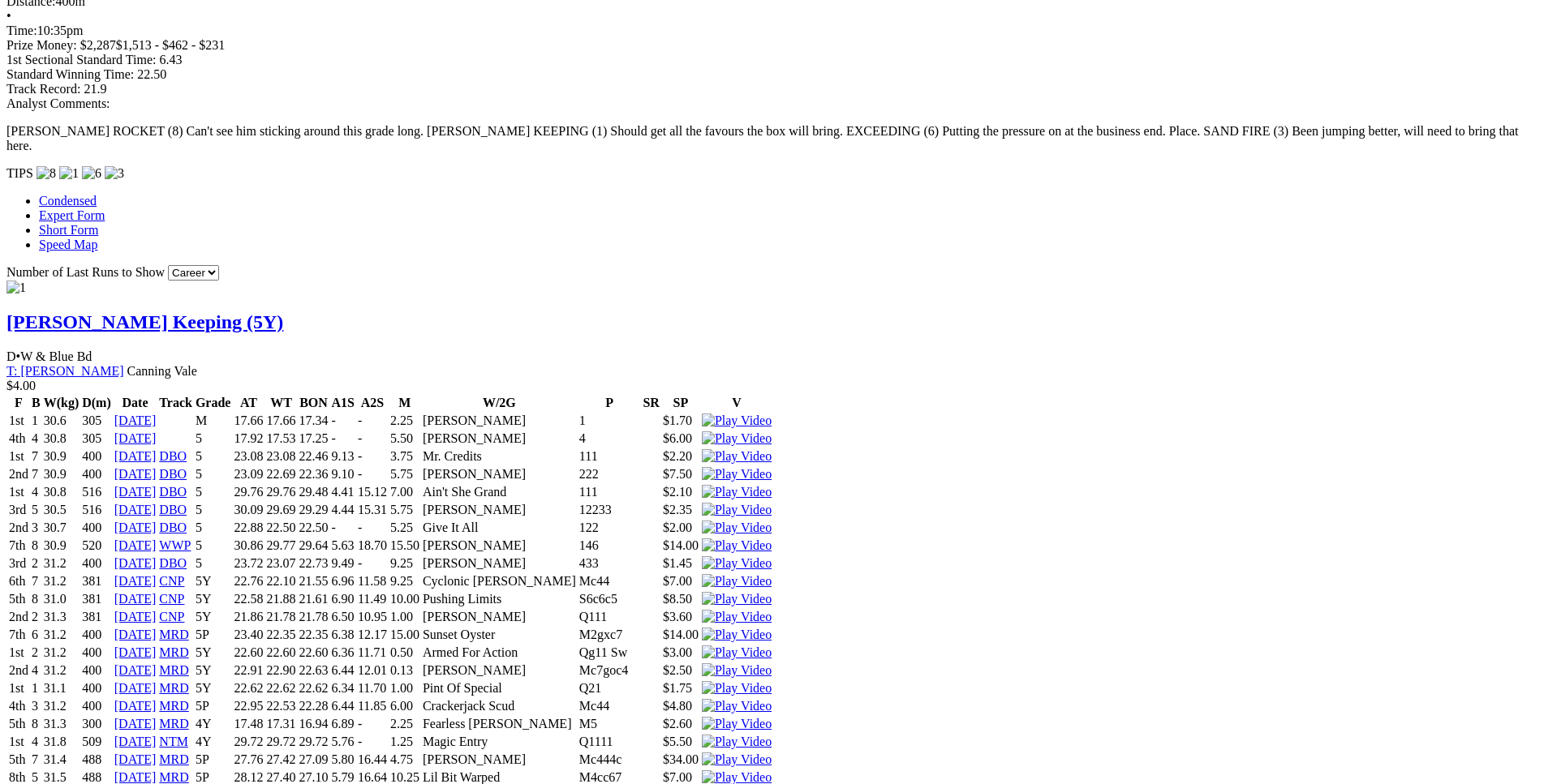
drag, startPoint x: 310, startPoint y: 471, endPoint x: 942, endPoint y: 469, distance: 632.0
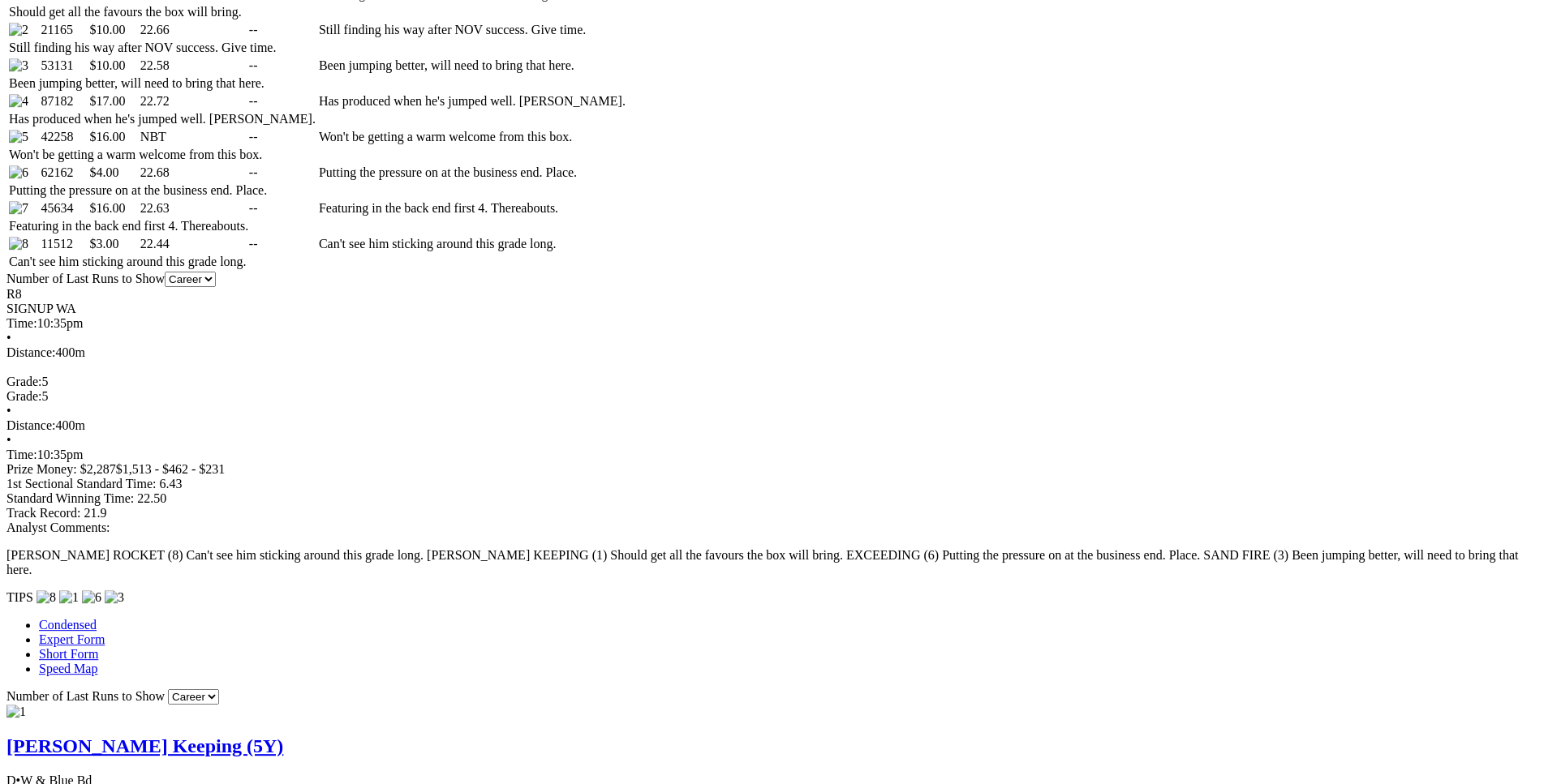
scroll to position [993, 0]
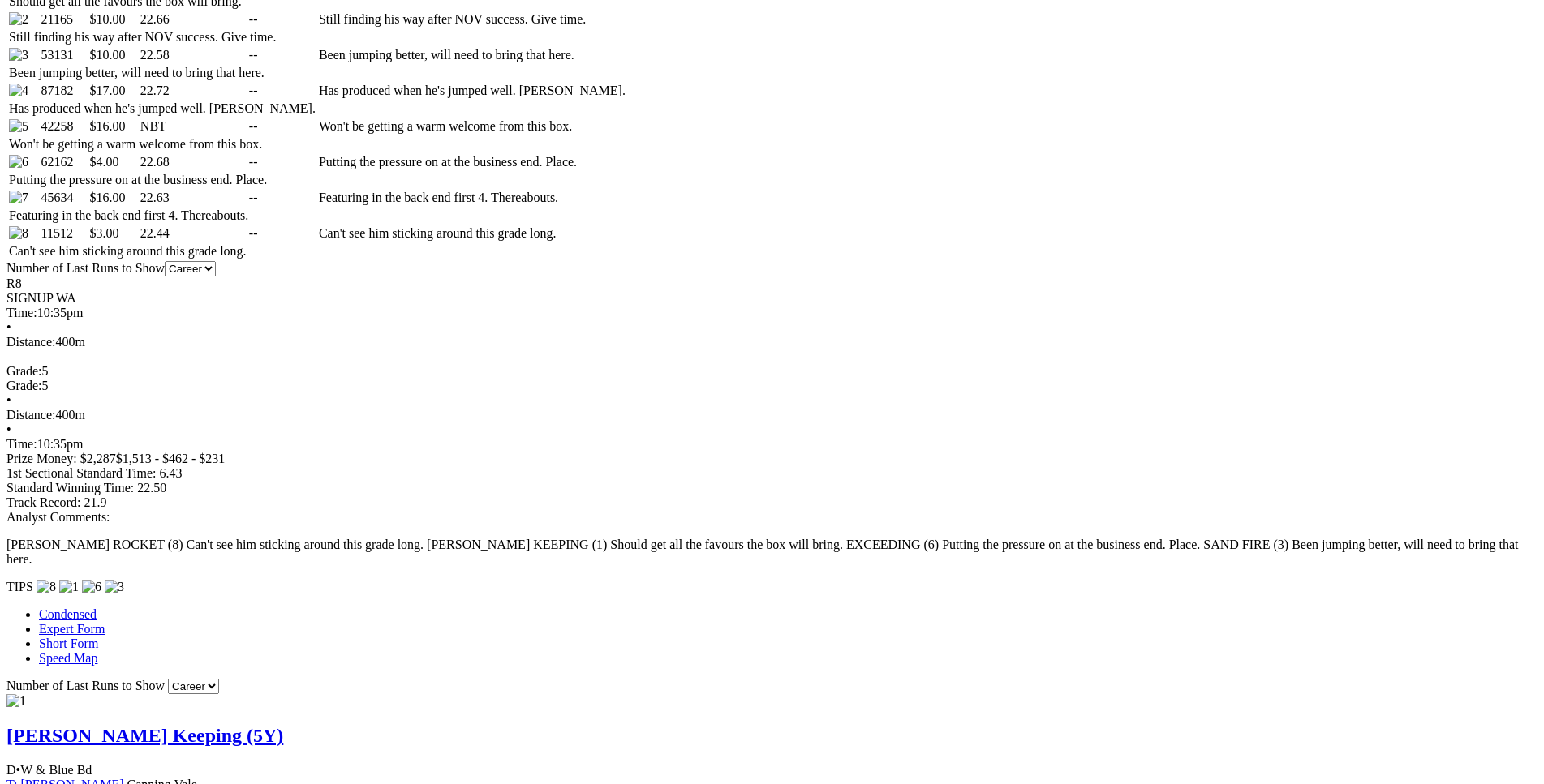
drag, startPoint x: 295, startPoint y: 555, endPoint x: 910, endPoint y: 550, distance: 615.0
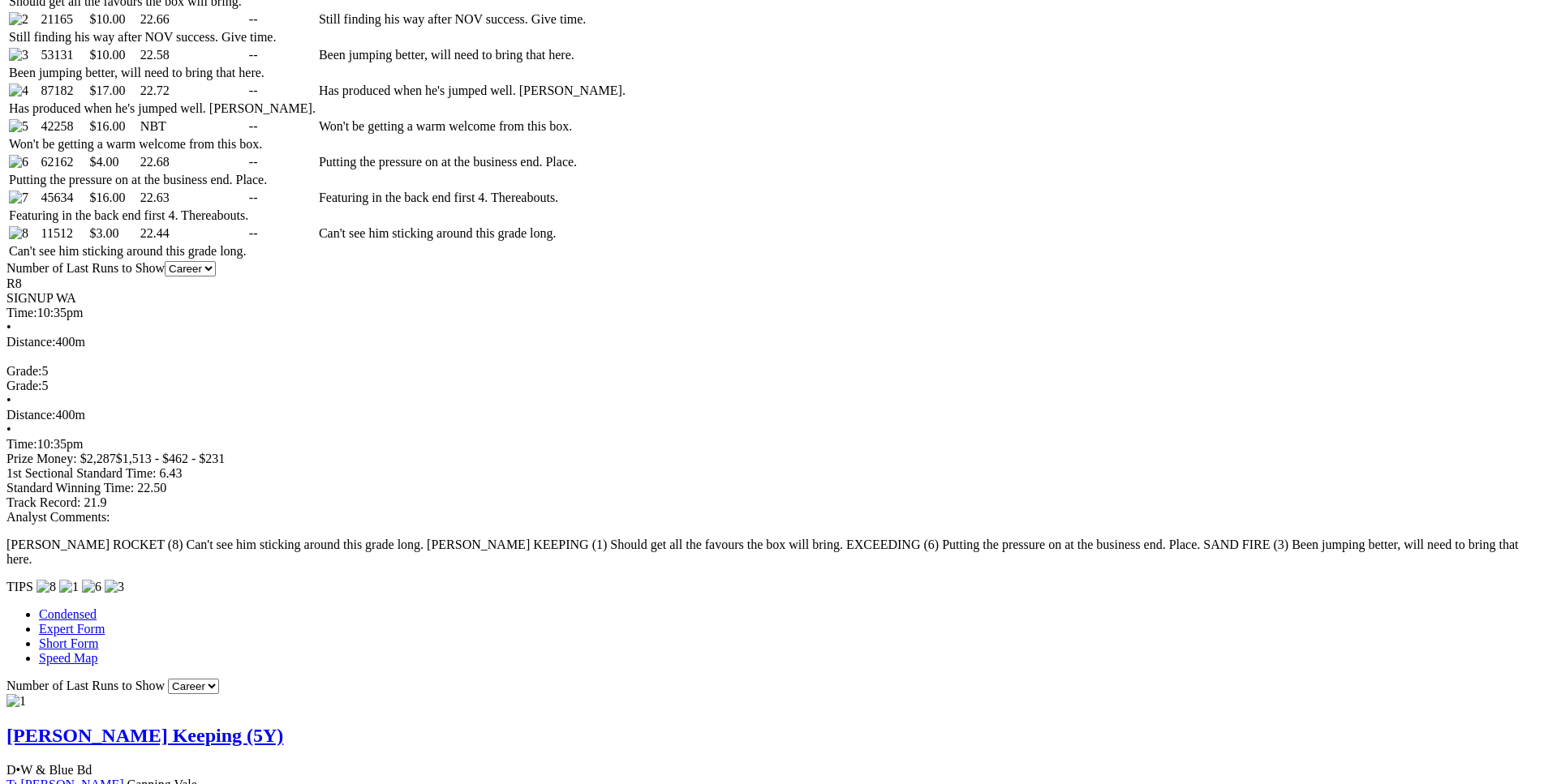
drag, startPoint x: 355, startPoint y: 355, endPoint x: 927, endPoint y: 353, distance: 572.0
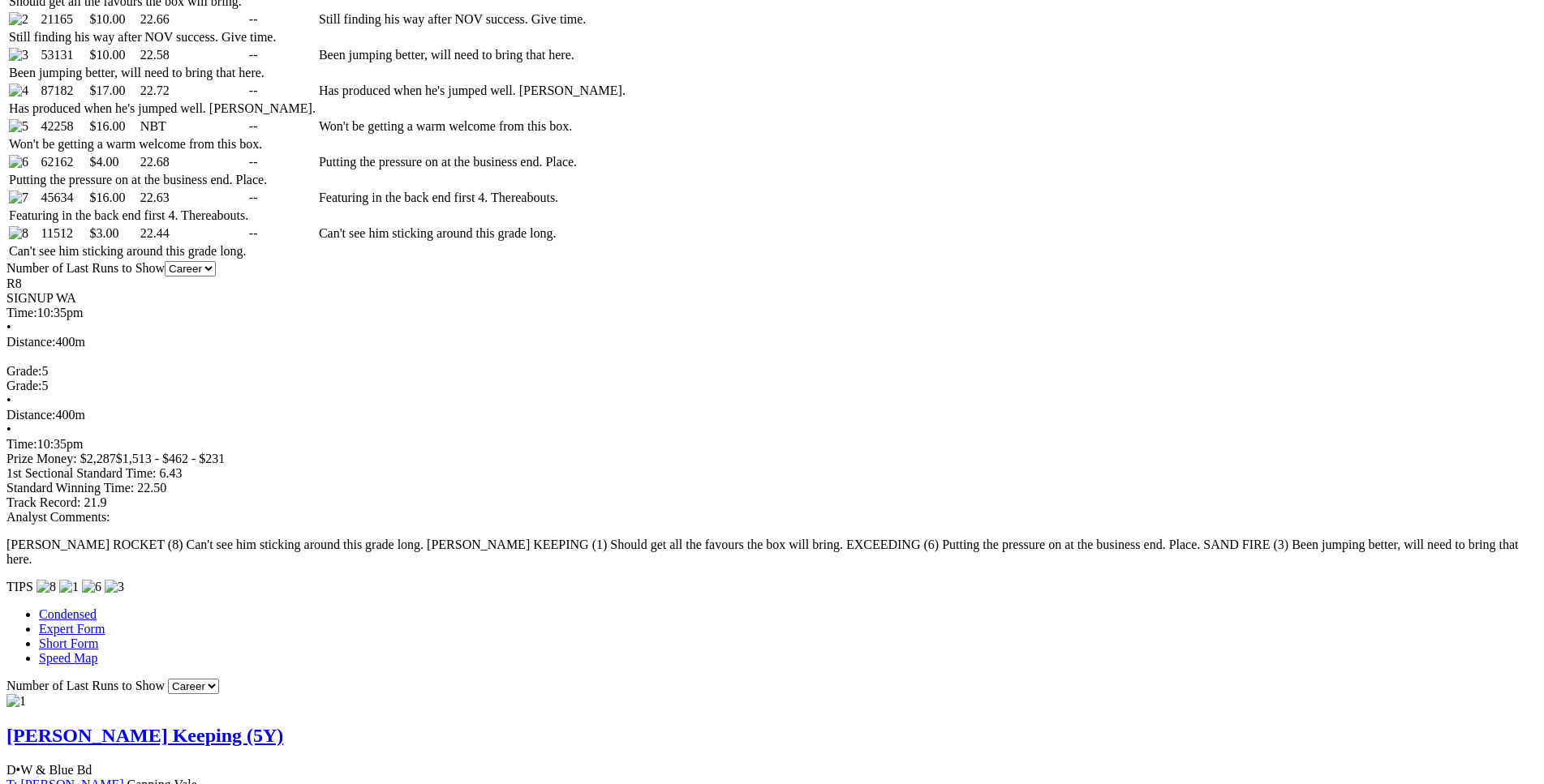
drag, startPoint x: 352, startPoint y: 357, endPoint x: 921, endPoint y: 359, distance: 569.0
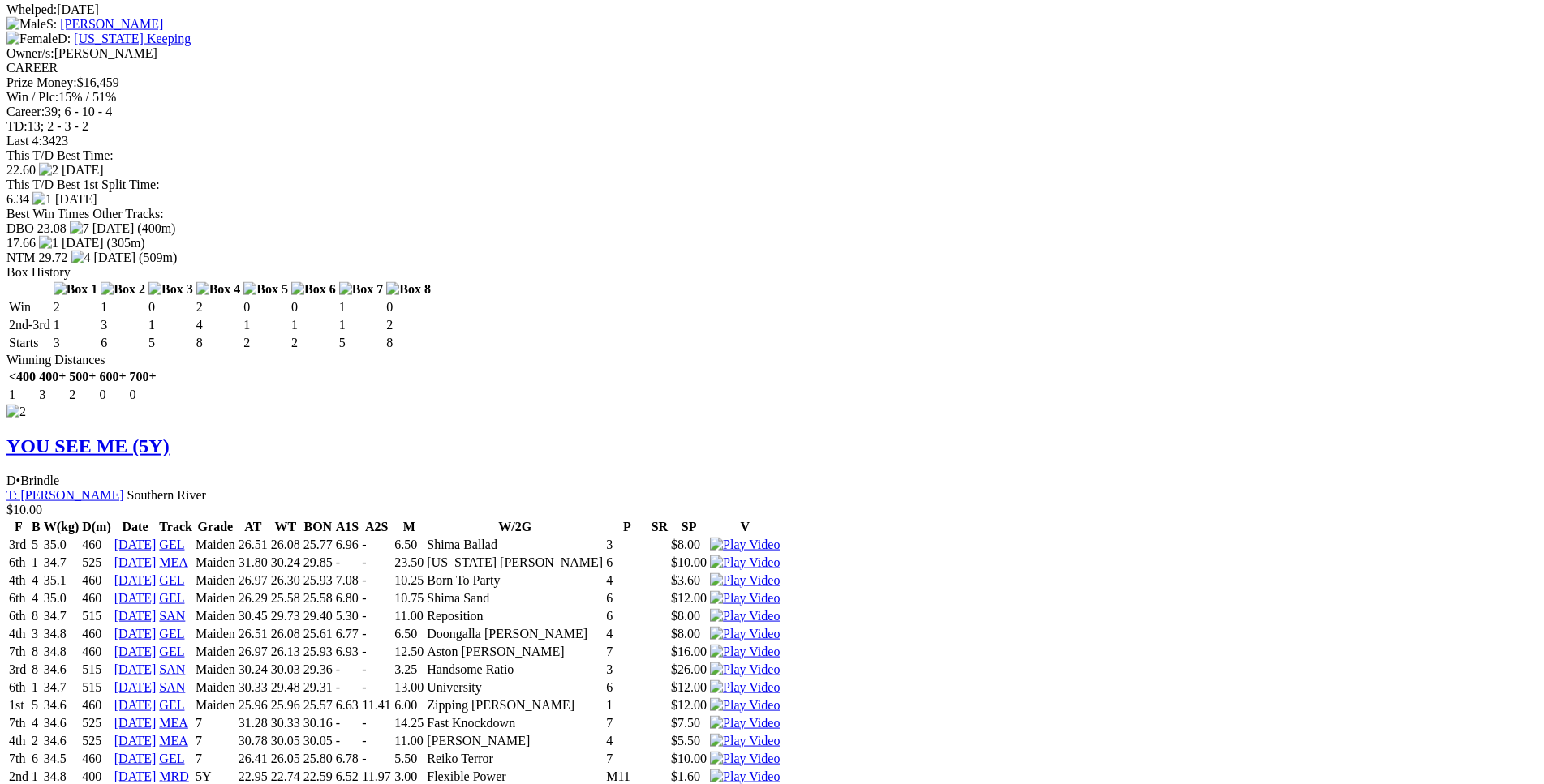
scroll to position [2730, 0]
